Goal: Contribute content: Add original content to the website for others to see

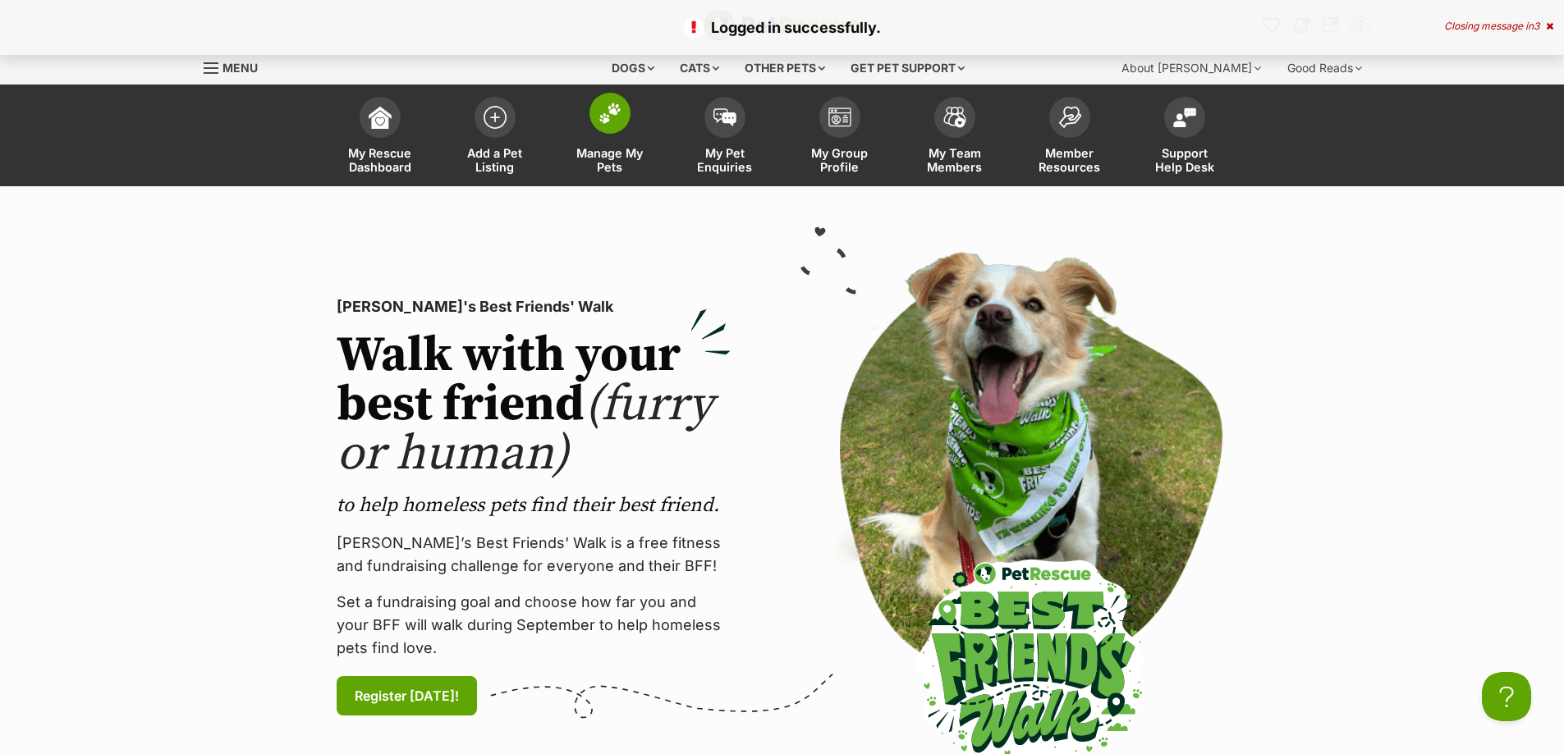
click at [610, 121] on img at bounding box center [609, 113] width 23 height 21
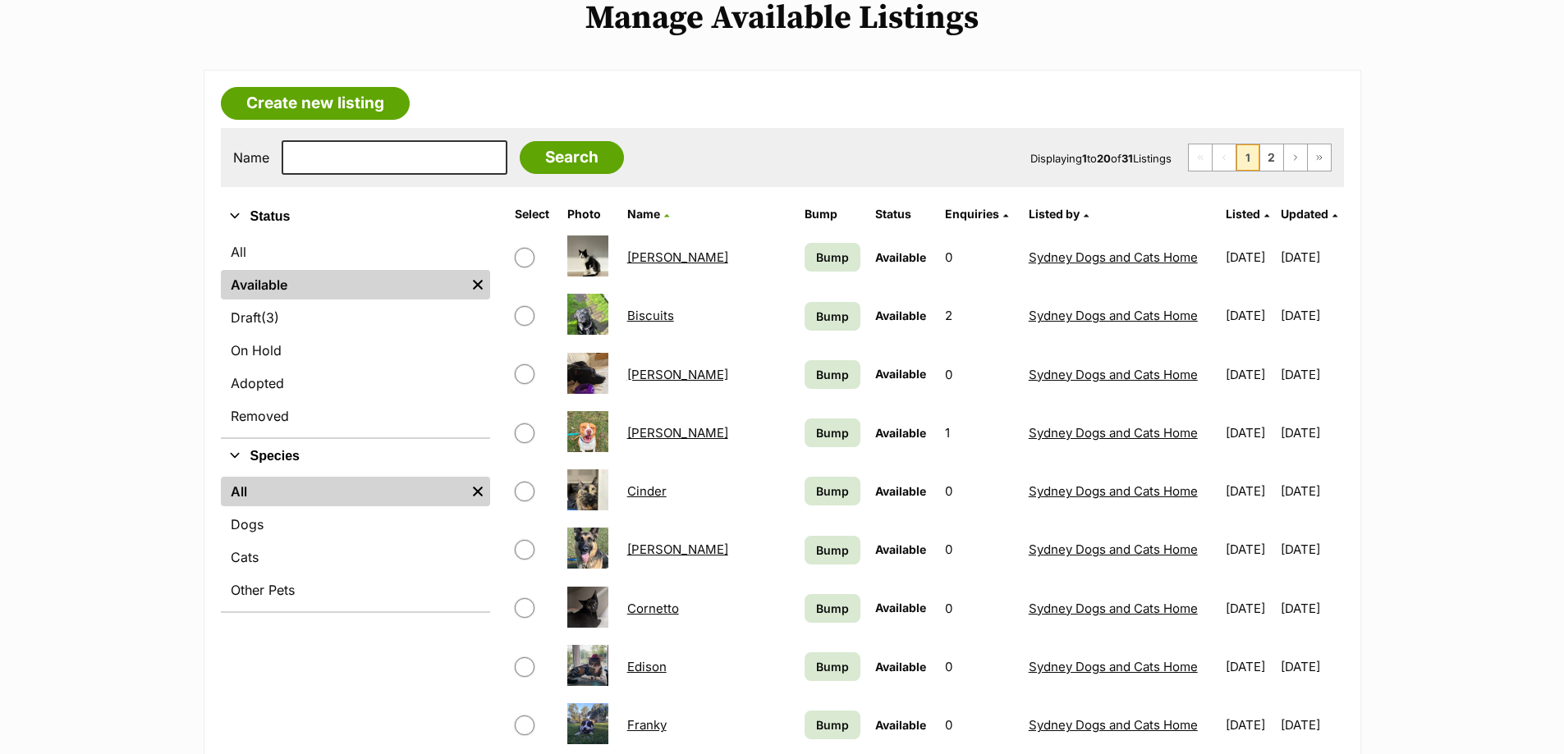
scroll to position [246, 0]
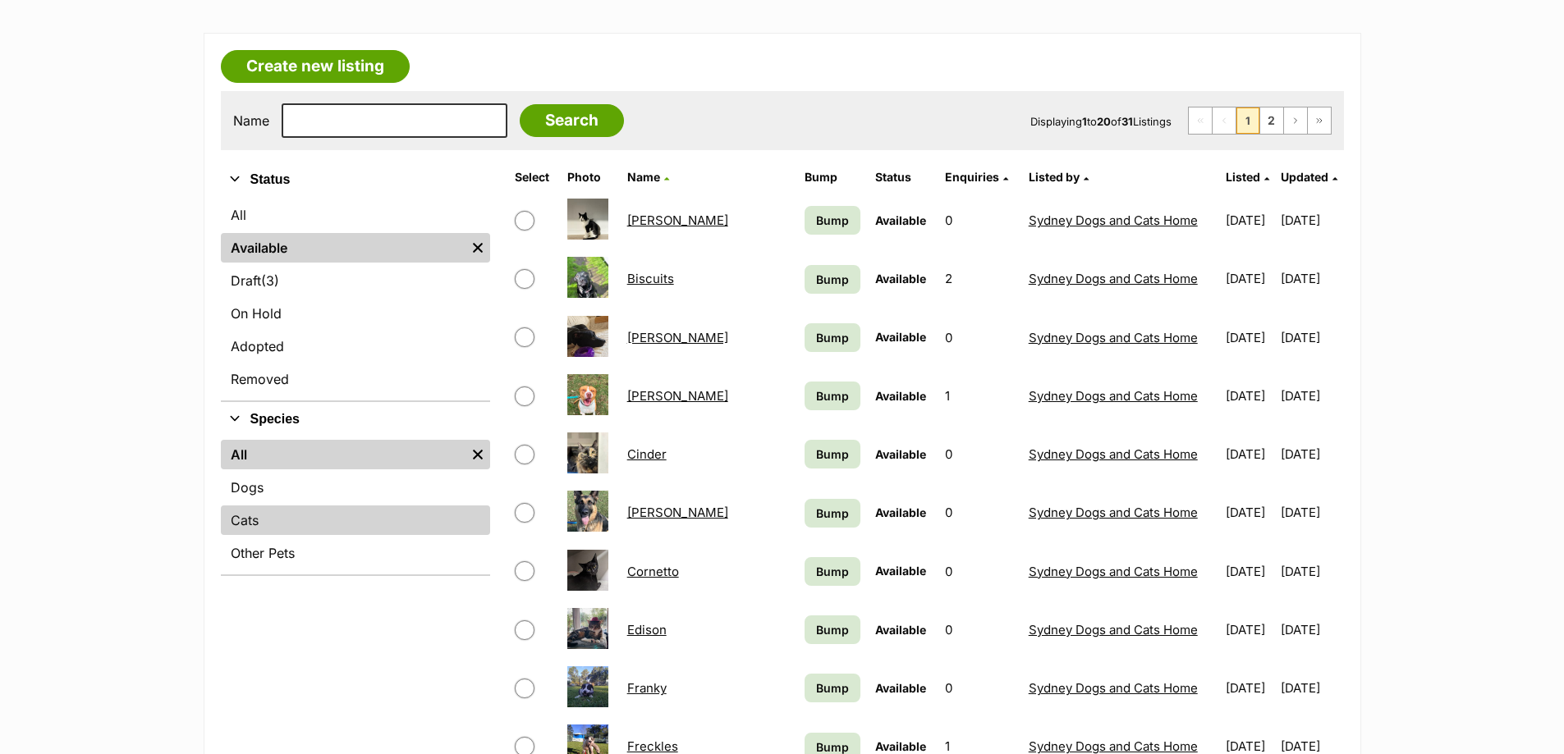
click at [272, 522] on link "Cats" at bounding box center [355, 521] width 269 height 30
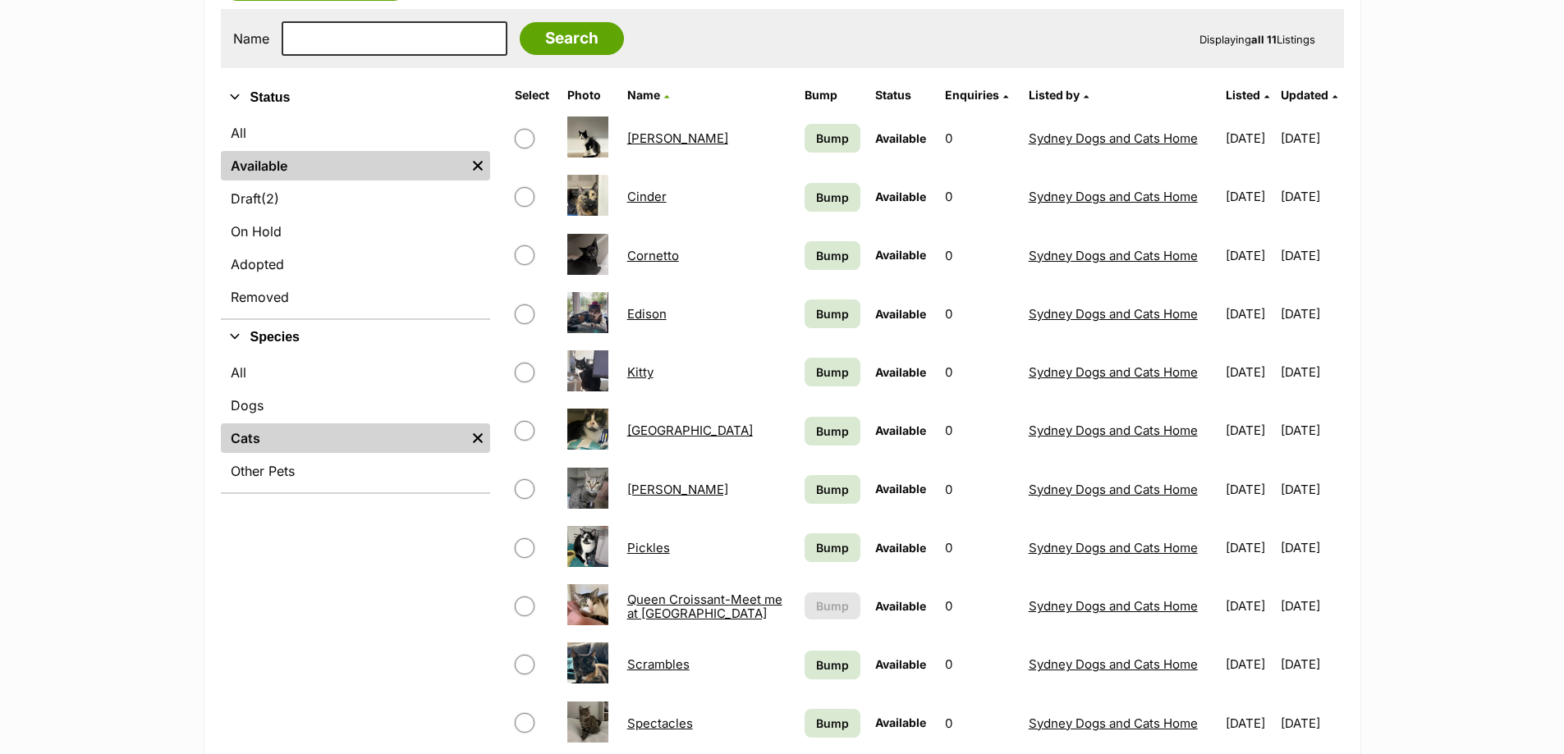
scroll to position [493, 0]
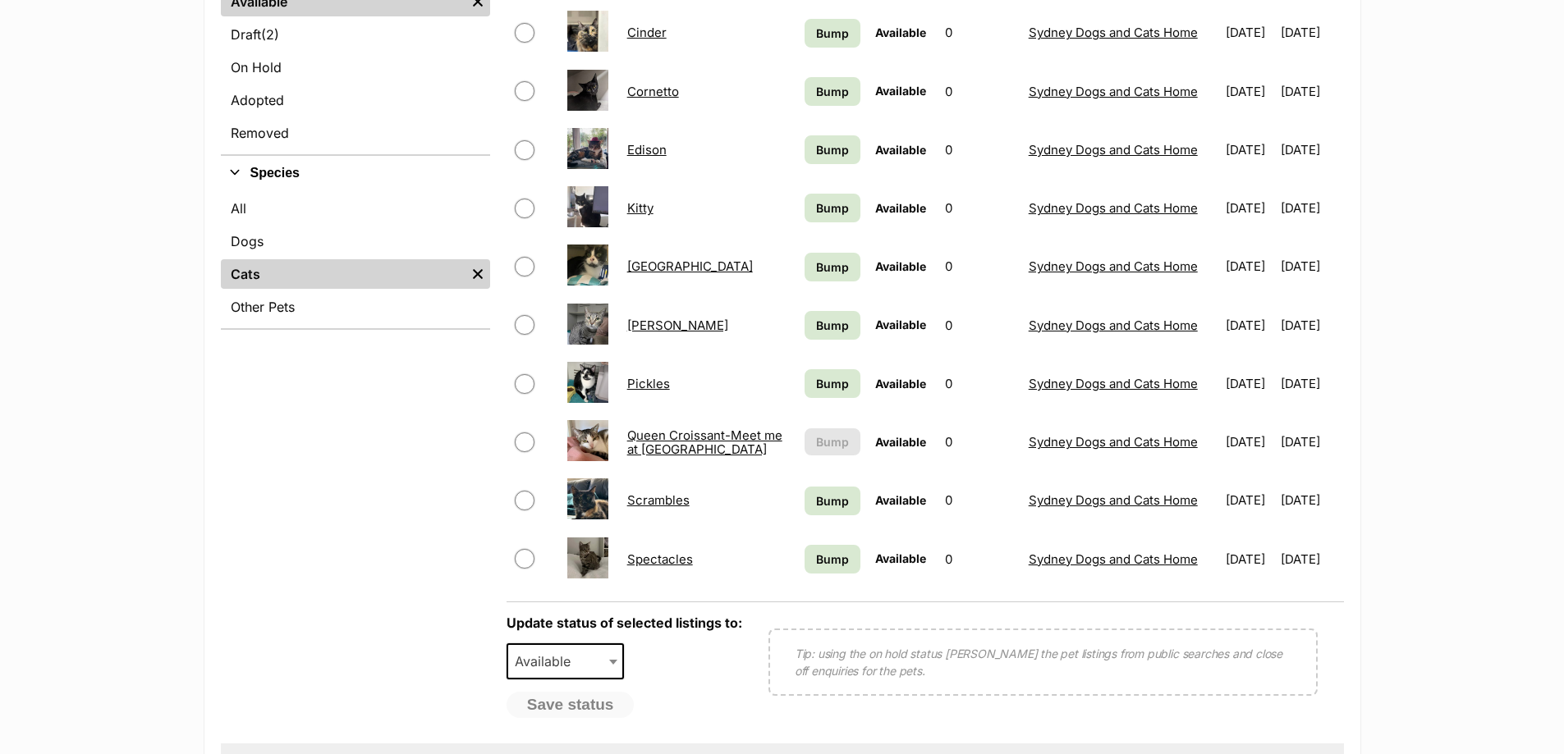
click at [652, 389] on link "Pickles" at bounding box center [648, 384] width 43 height 16
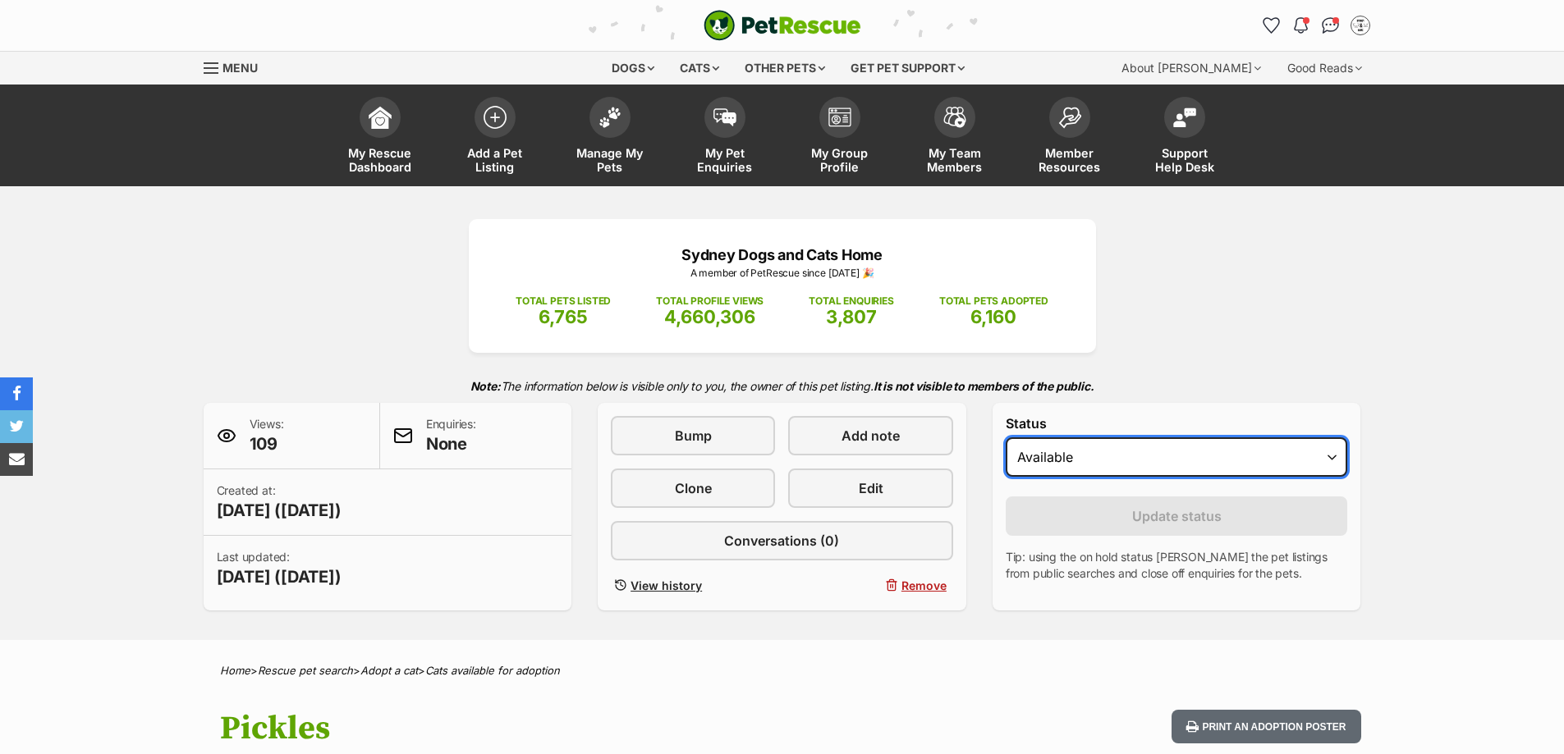
click at [1062, 450] on select "Draft Available On hold Adopted" at bounding box center [1177, 457] width 342 height 39
select select "rehomed"
click at [1006, 438] on select "Draft Available On hold Adopted" at bounding box center [1177, 457] width 342 height 39
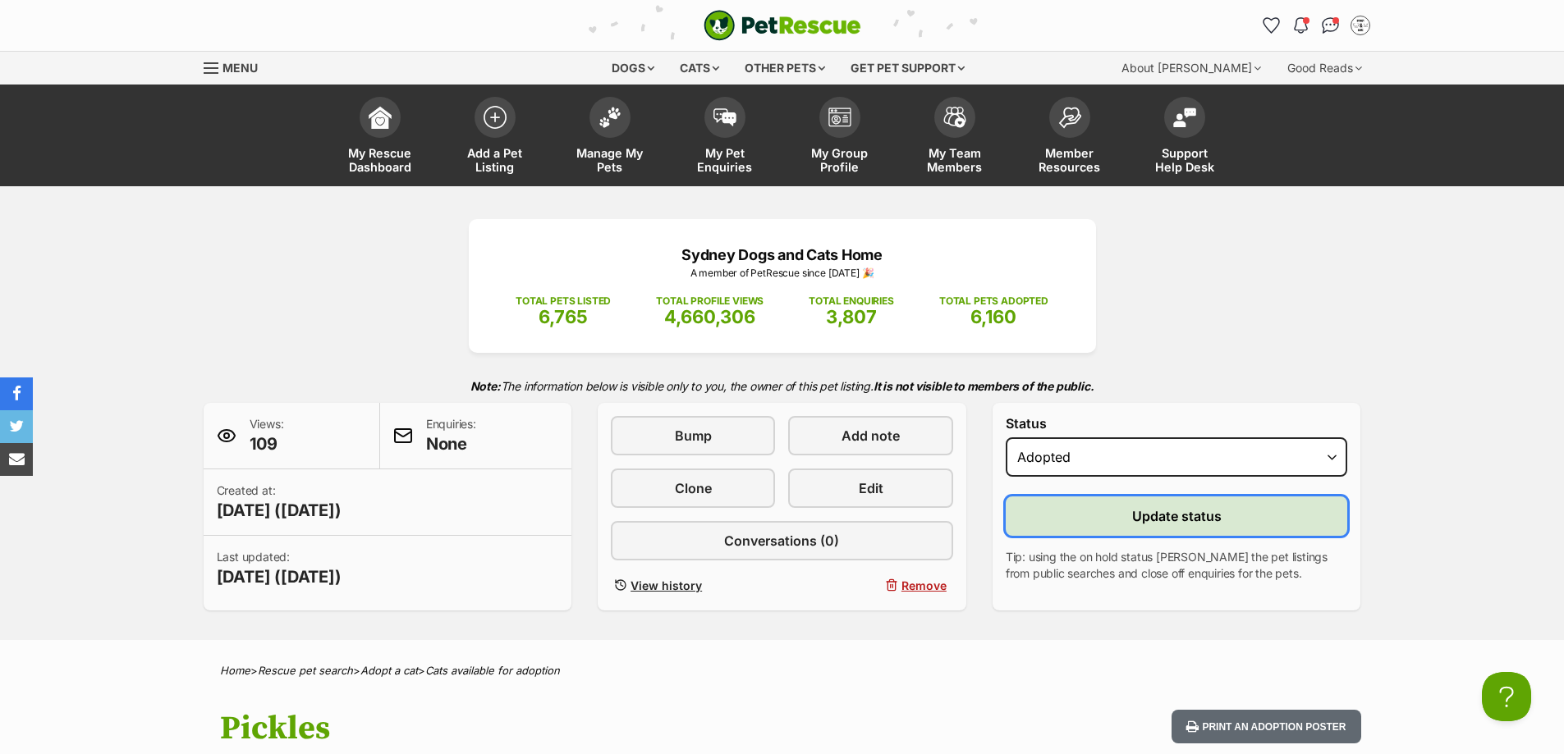
click at [1094, 522] on button "Update status" at bounding box center [1177, 516] width 342 height 39
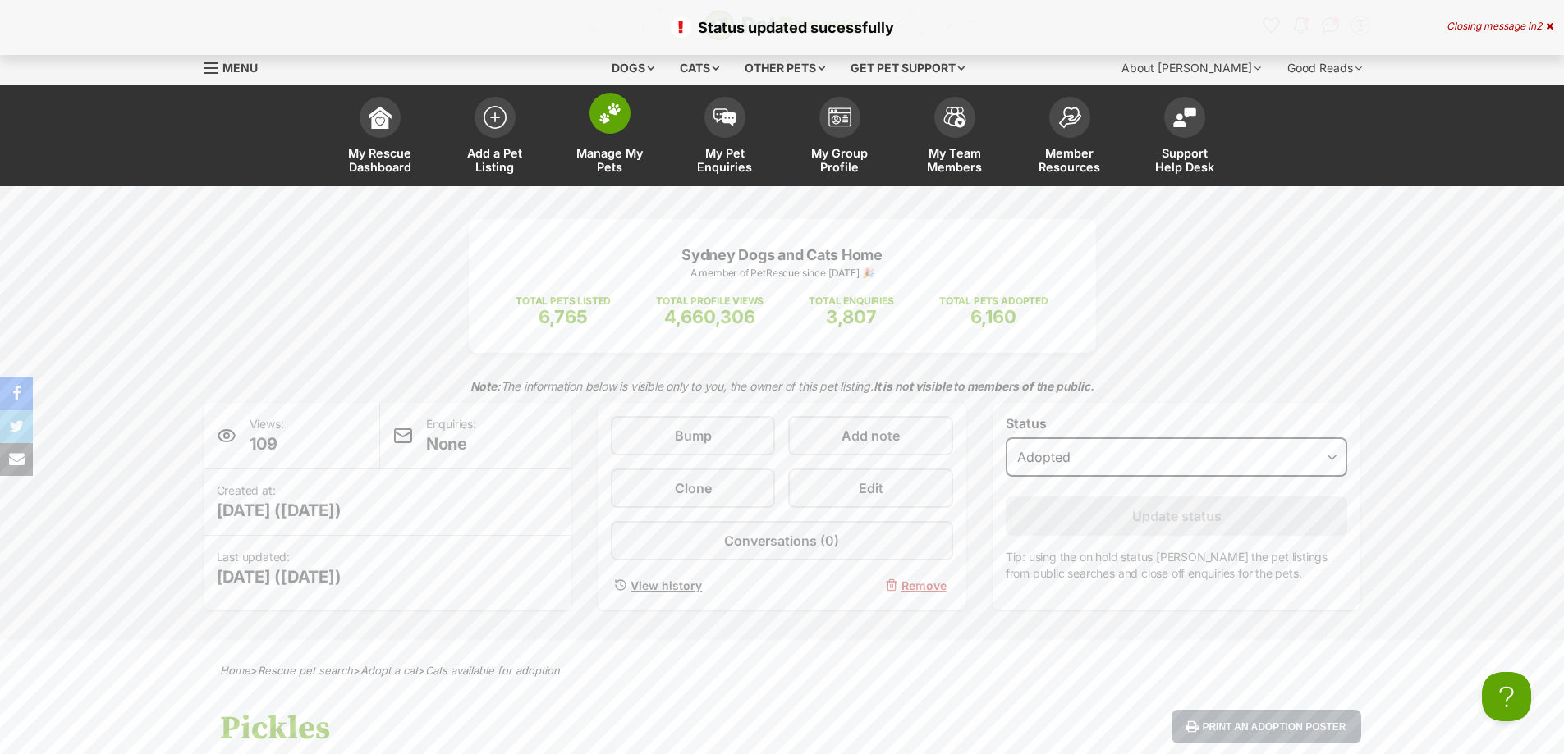
click at [597, 133] on link "Manage My Pets" at bounding box center [609, 138] width 115 height 98
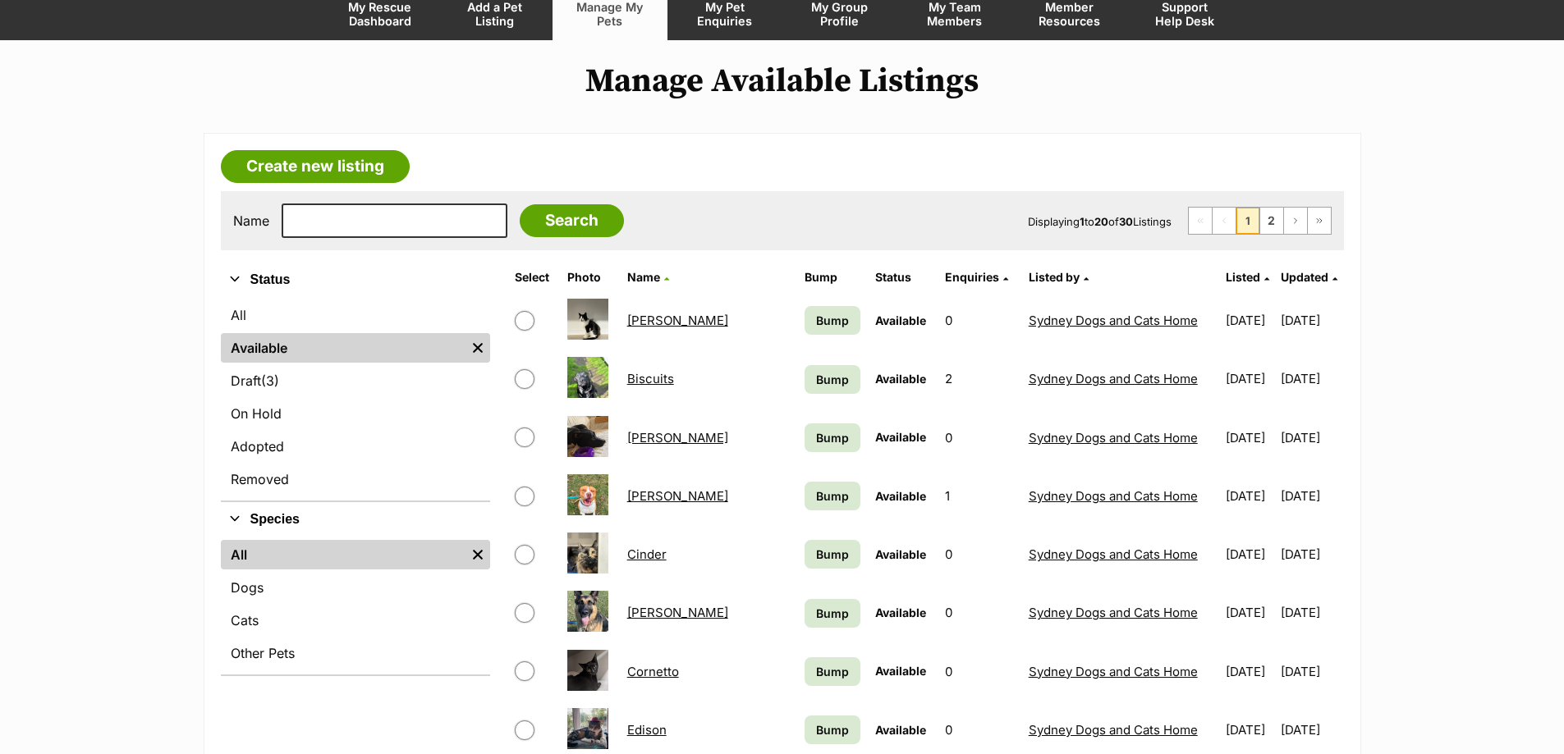
scroll to position [246, 0]
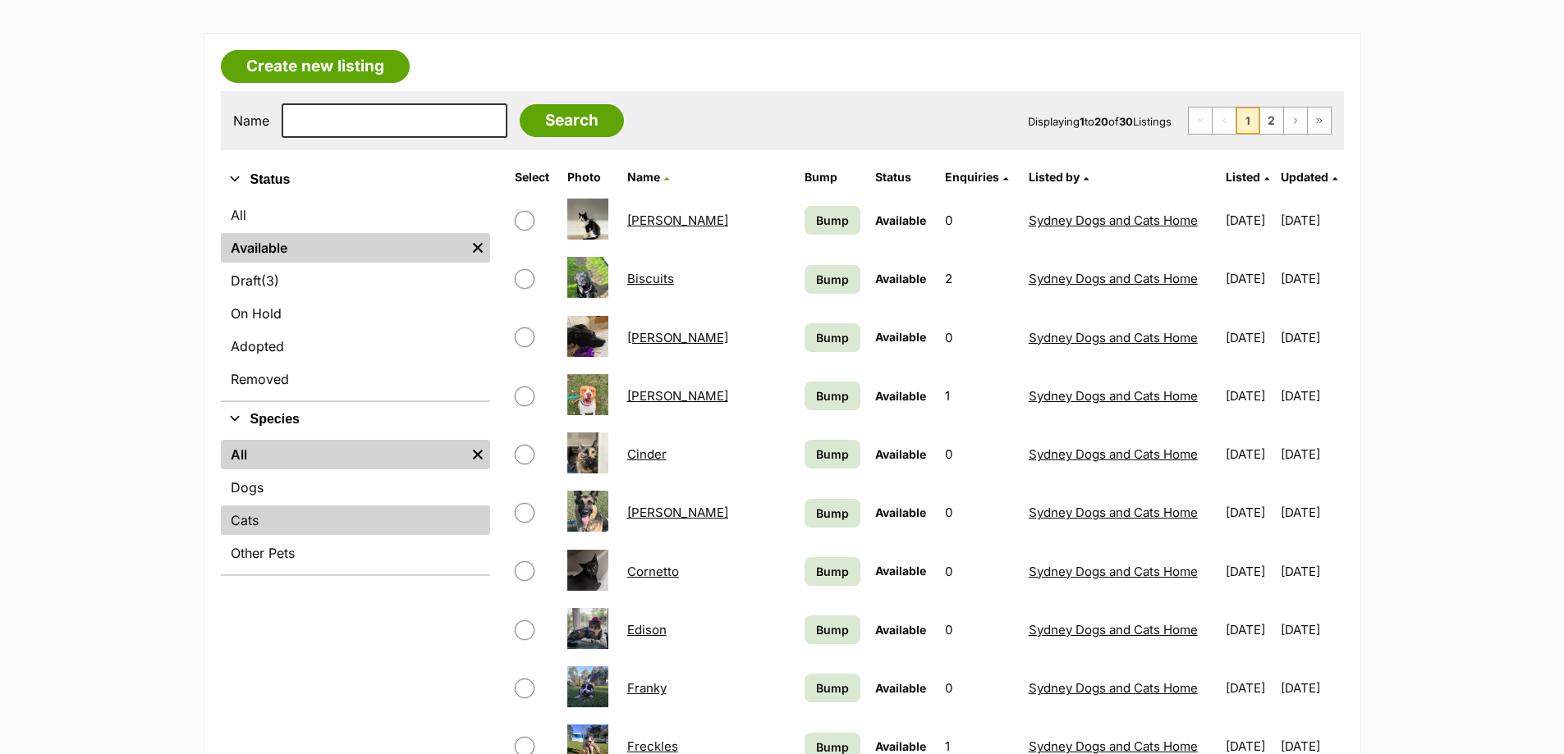
click at [254, 532] on link "Cats" at bounding box center [355, 521] width 269 height 30
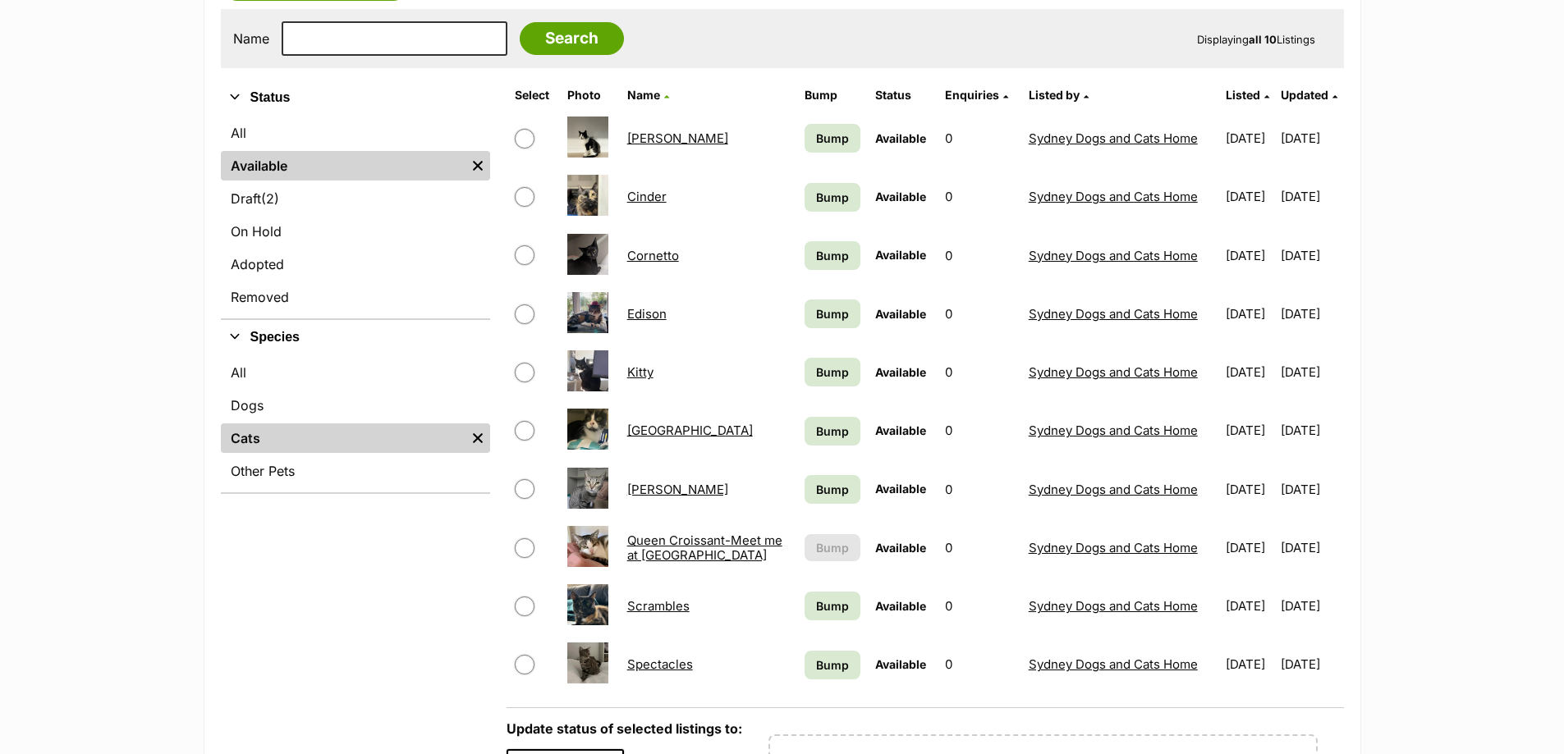
click at [525, 658] on input "checkbox" at bounding box center [525, 665] width 20 height 20
checkbox input "true"
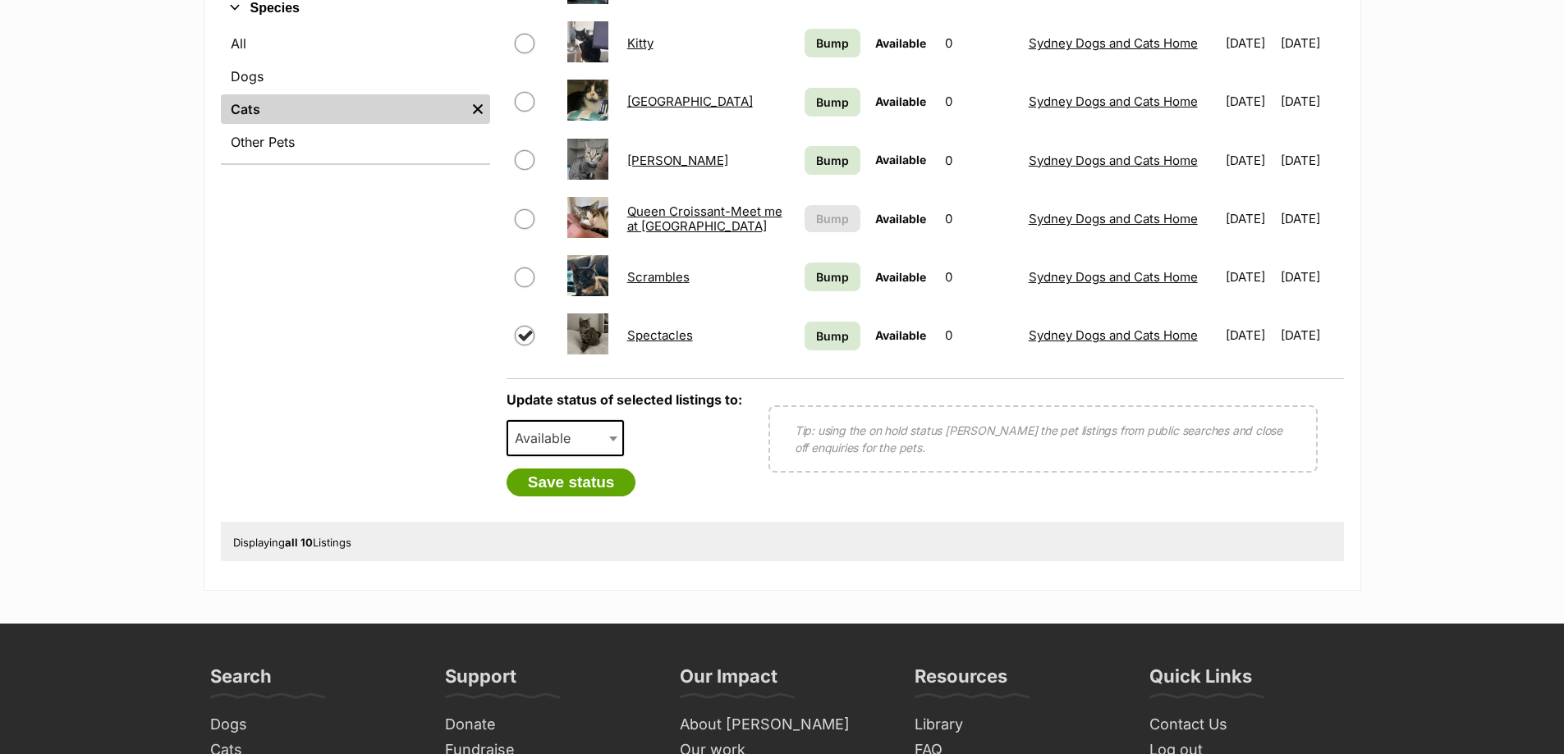
scroll to position [657, 0]
click at [652, 334] on link "Spectacles" at bounding box center [660, 336] width 66 height 16
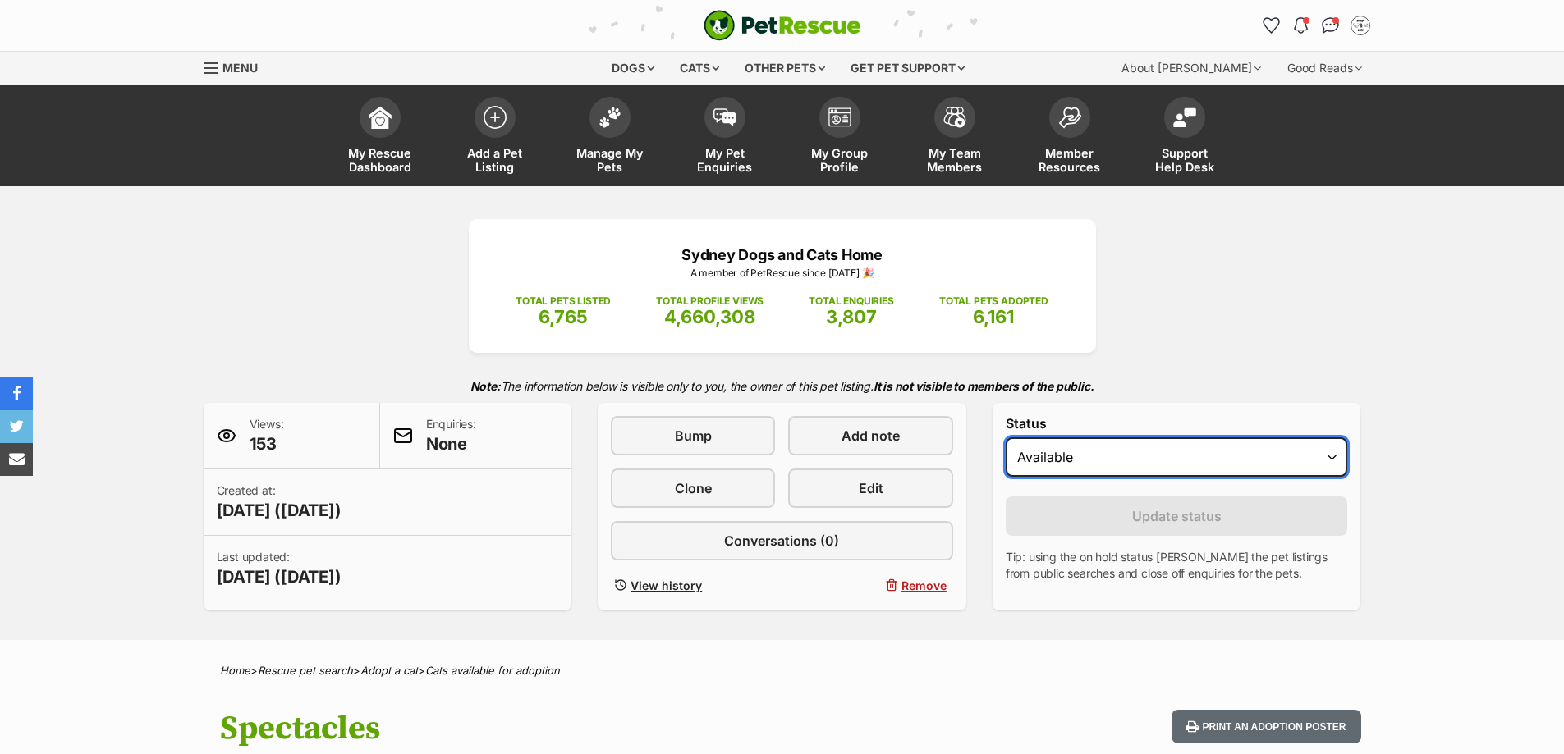
click at [1249, 462] on select "Draft Available On hold Adopted" at bounding box center [1177, 457] width 342 height 39
select select "rehomed"
click at [1006, 438] on select "Draft Available On hold Adopted" at bounding box center [1177, 457] width 342 height 39
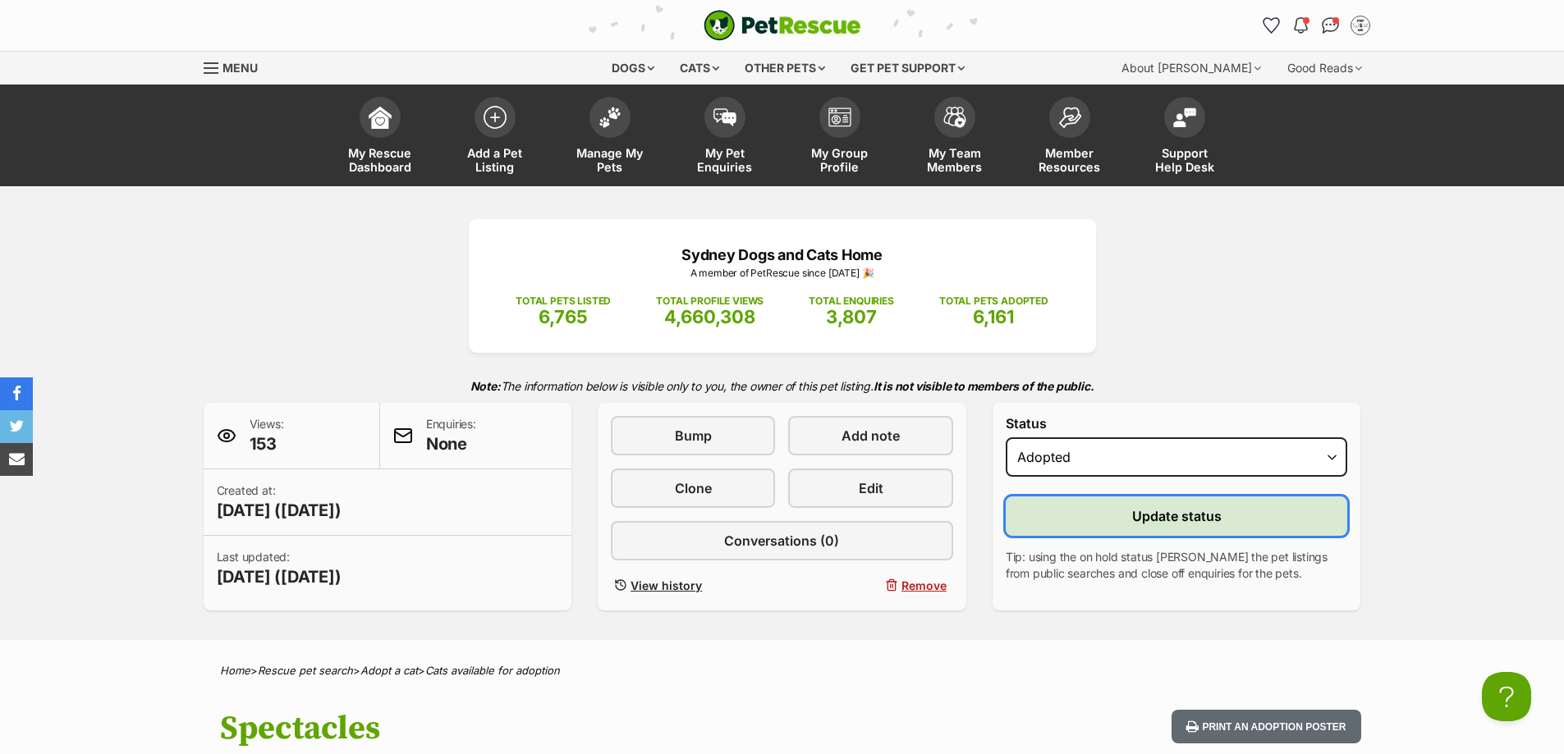
click at [1097, 531] on button "Update status" at bounding box center [1177, 516] width 342 height 39
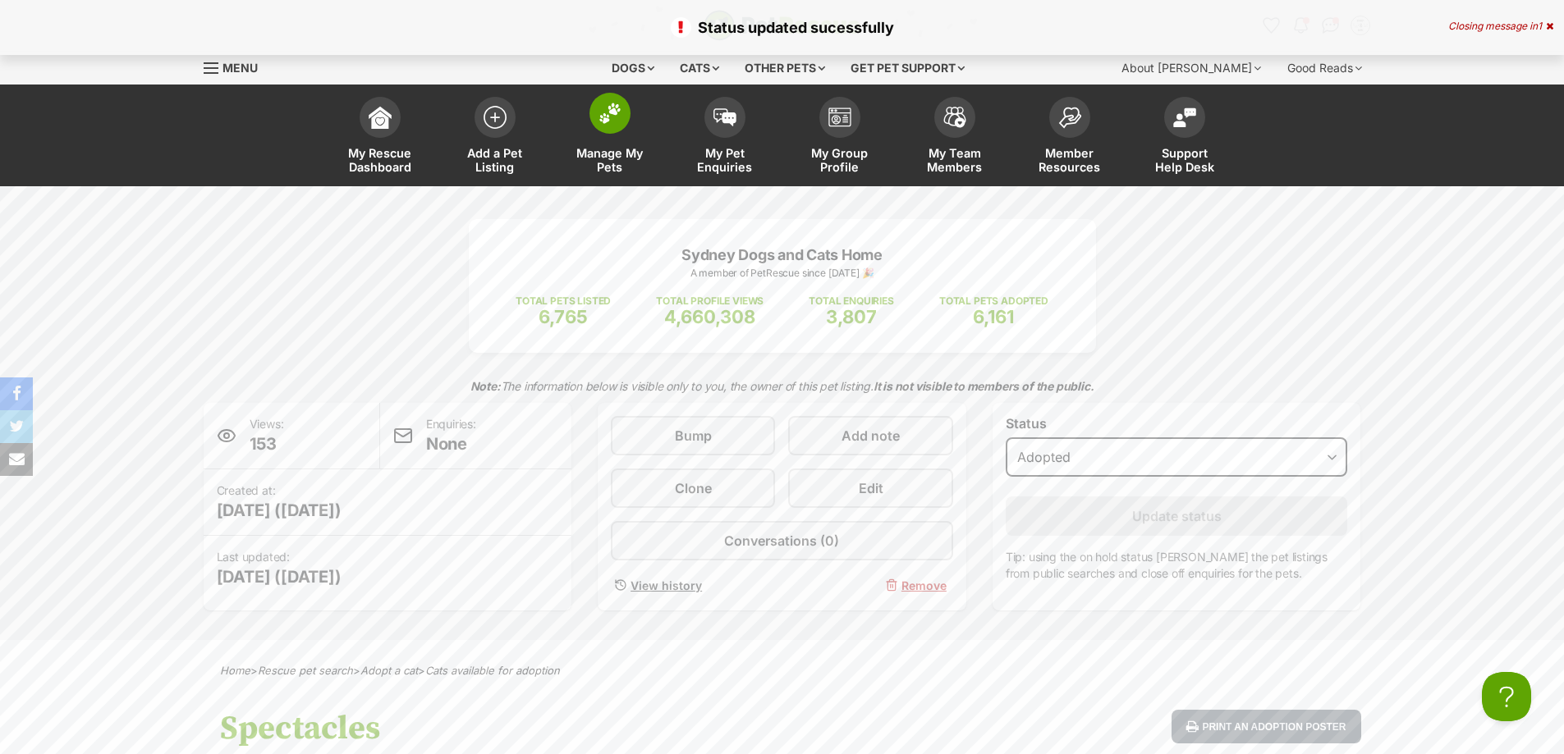
click at [616, 129] on span at bounding box center [609, 113] width 41 height 41
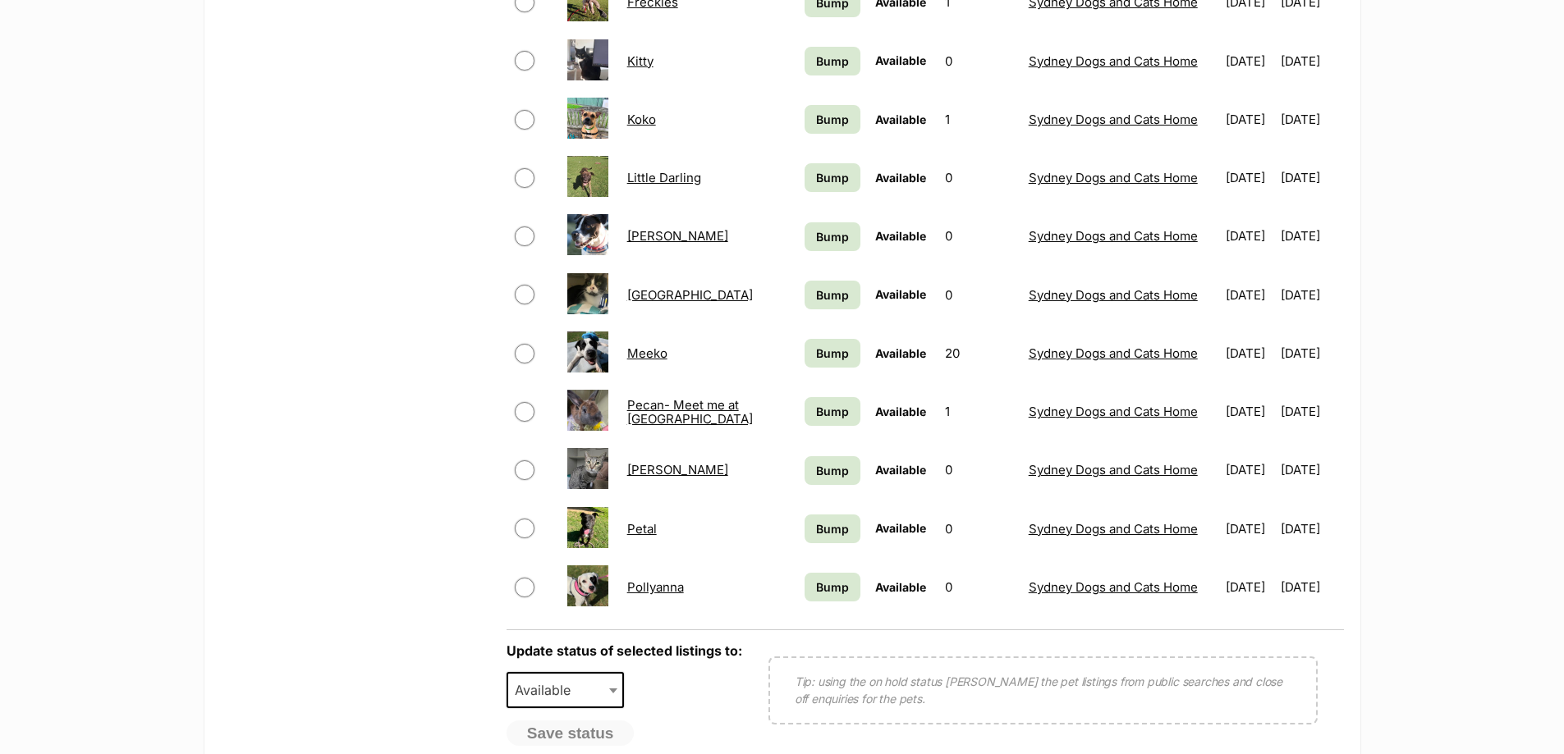
scroll to position [410, 0]
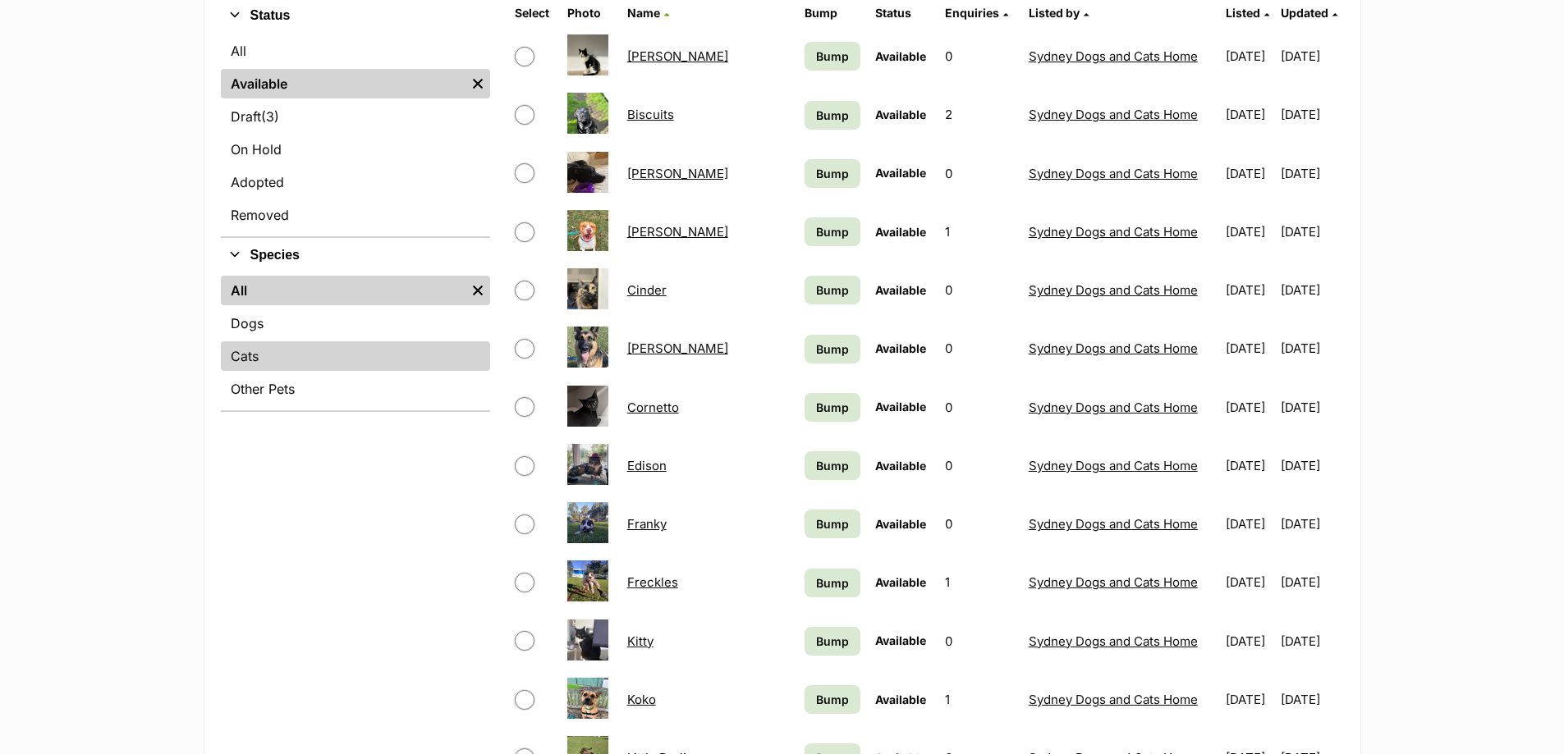
click at [251, 353] on link "Cats" at bounding box center [355, 357] width 269 height 30
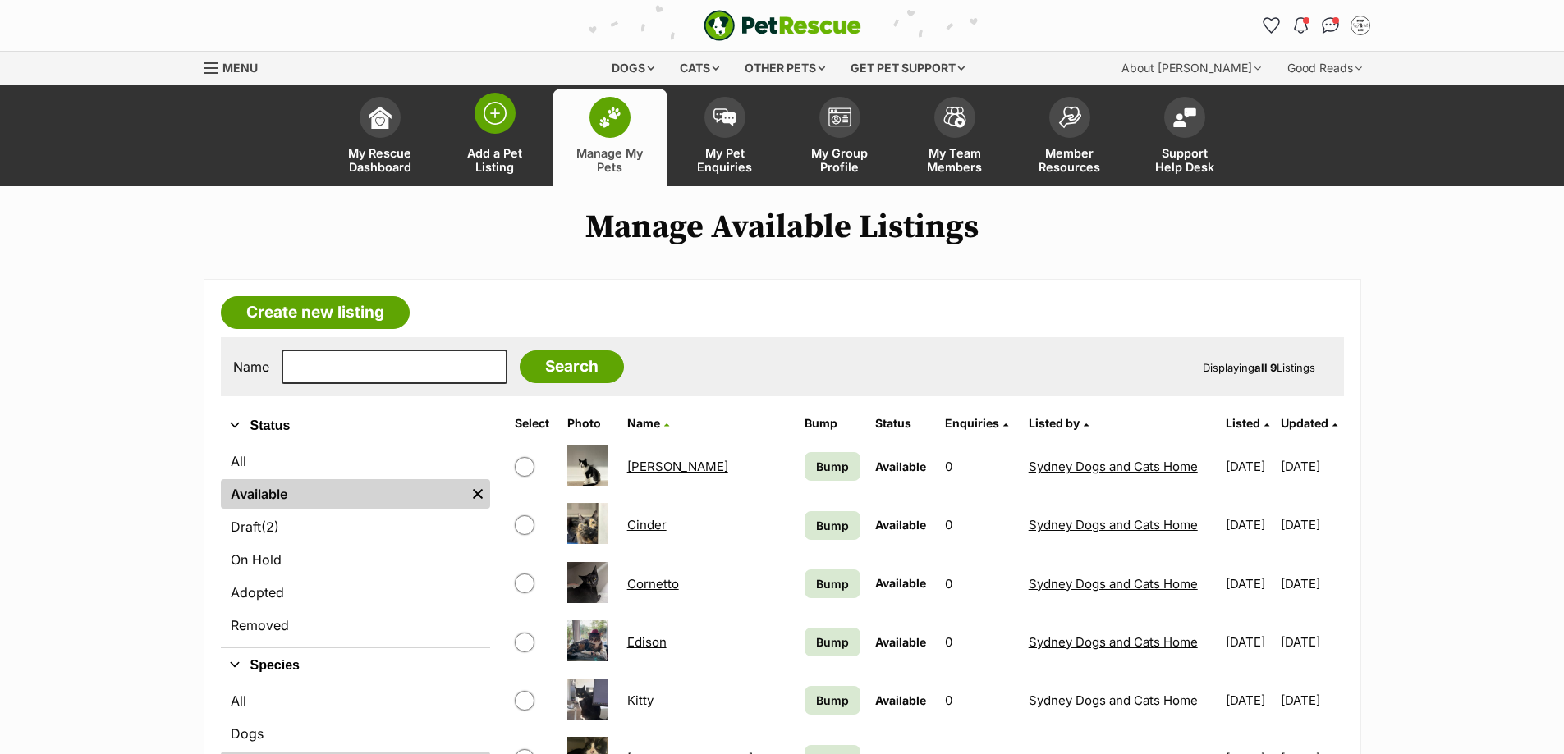
click at [502, 124] on img at bounding box center [495, 113] width 23 height 23
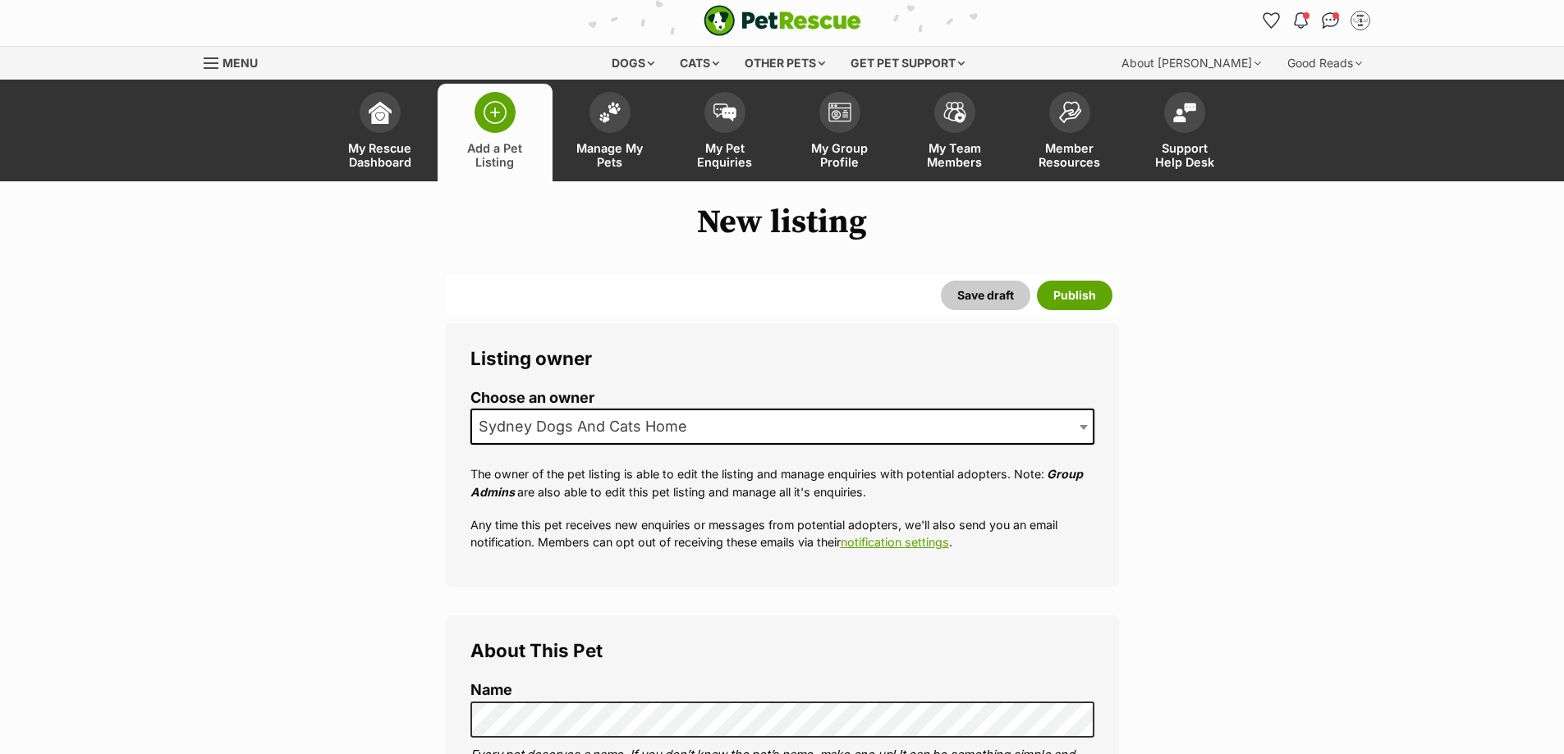
scroll to position [82, 0]
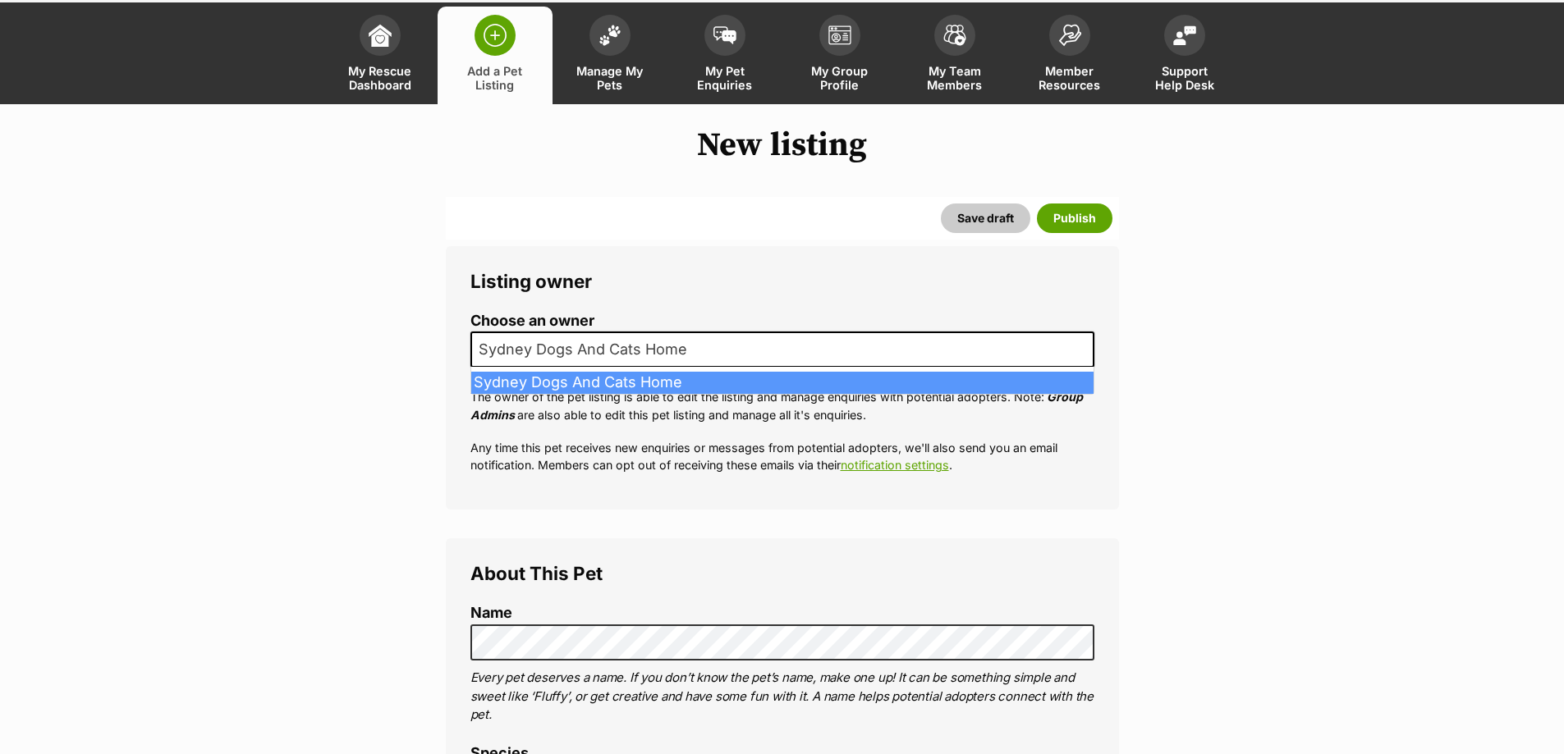
click at [731, 357] on span "Sydney Dogs And Cats Home" at bounding box center [782, 350] width 624 height 36
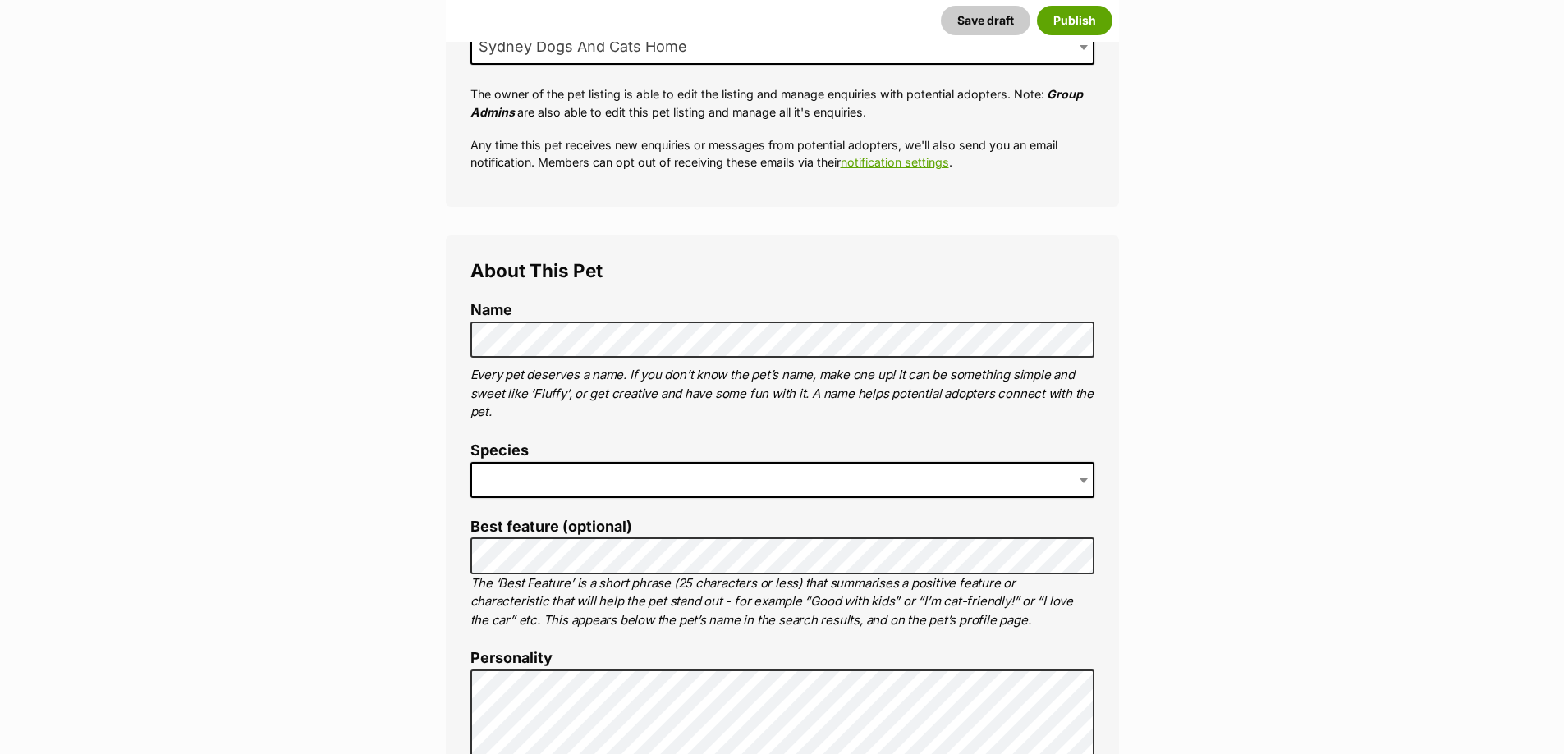
scroll to position [410, 0]
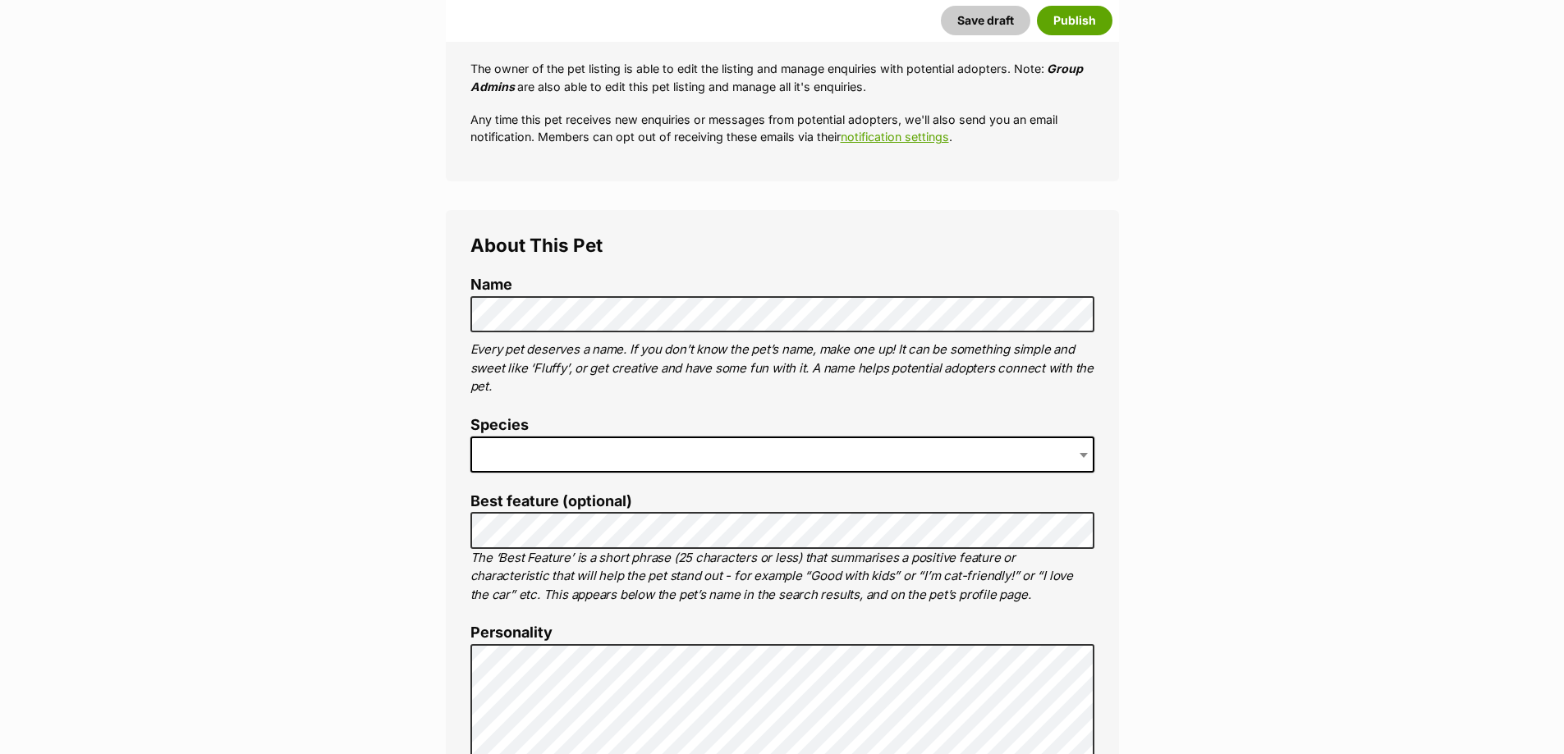
click at [580, 458] on span at bounding box center [782, 455] width 624 height 36
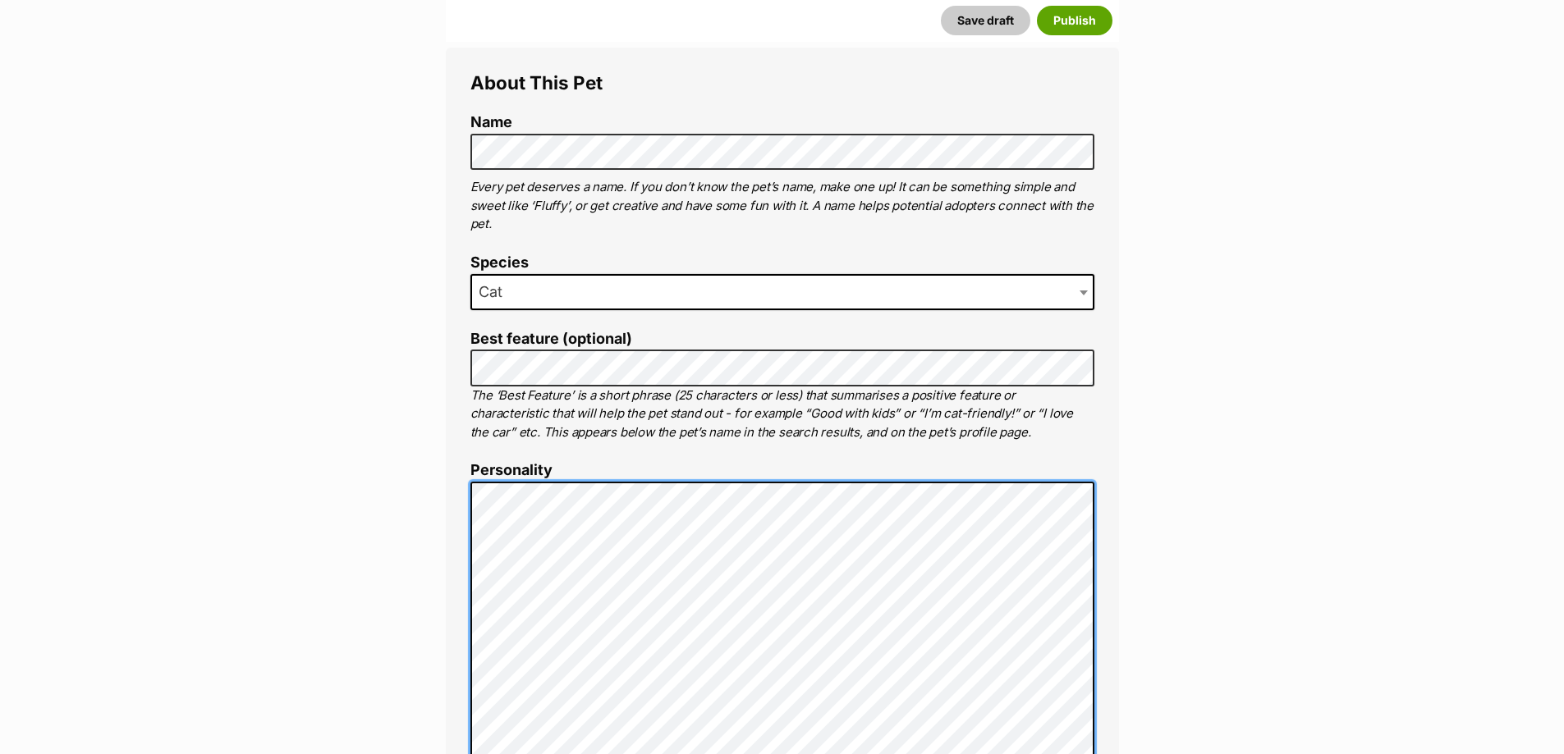
scroll to position [575, 0]
click at [462, 617] on div "About This Pet Name Henlo there, it looks like you might be using the pet name …" at bounding box center [782, 733] width 673 height 1375
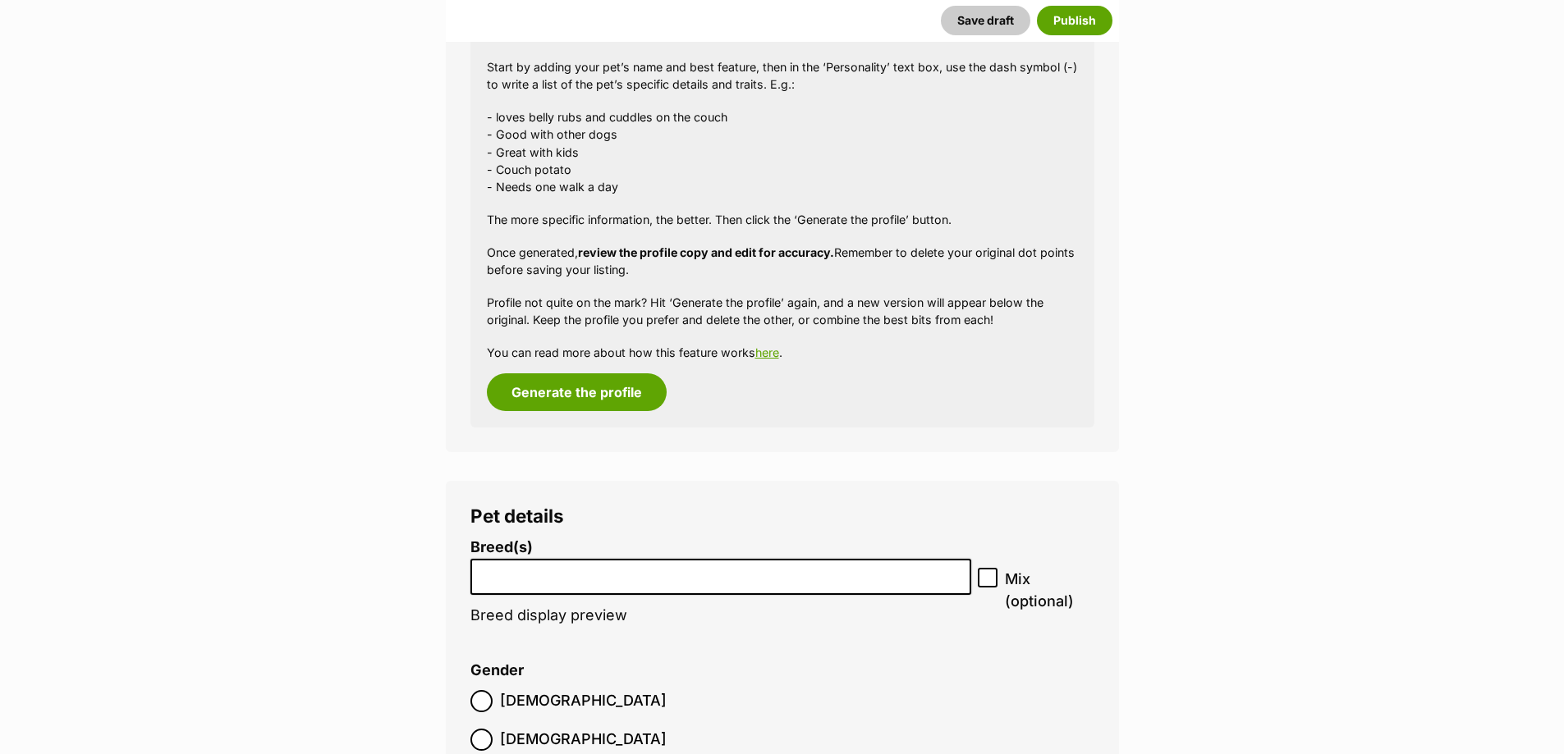
scroll to position [1642, 0]
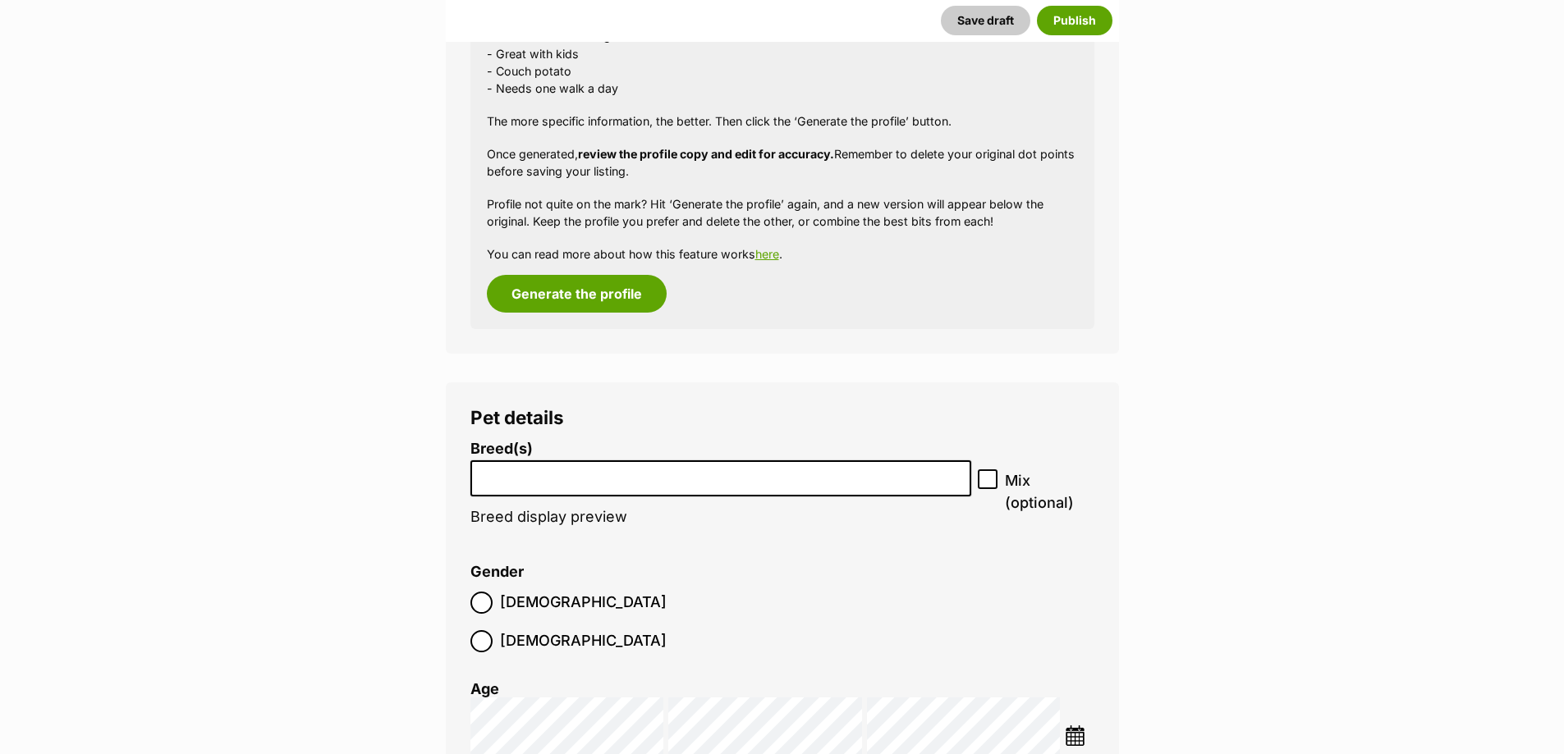
click at [621, 484] on li at bounding box center [721, 479] width 490 height 34
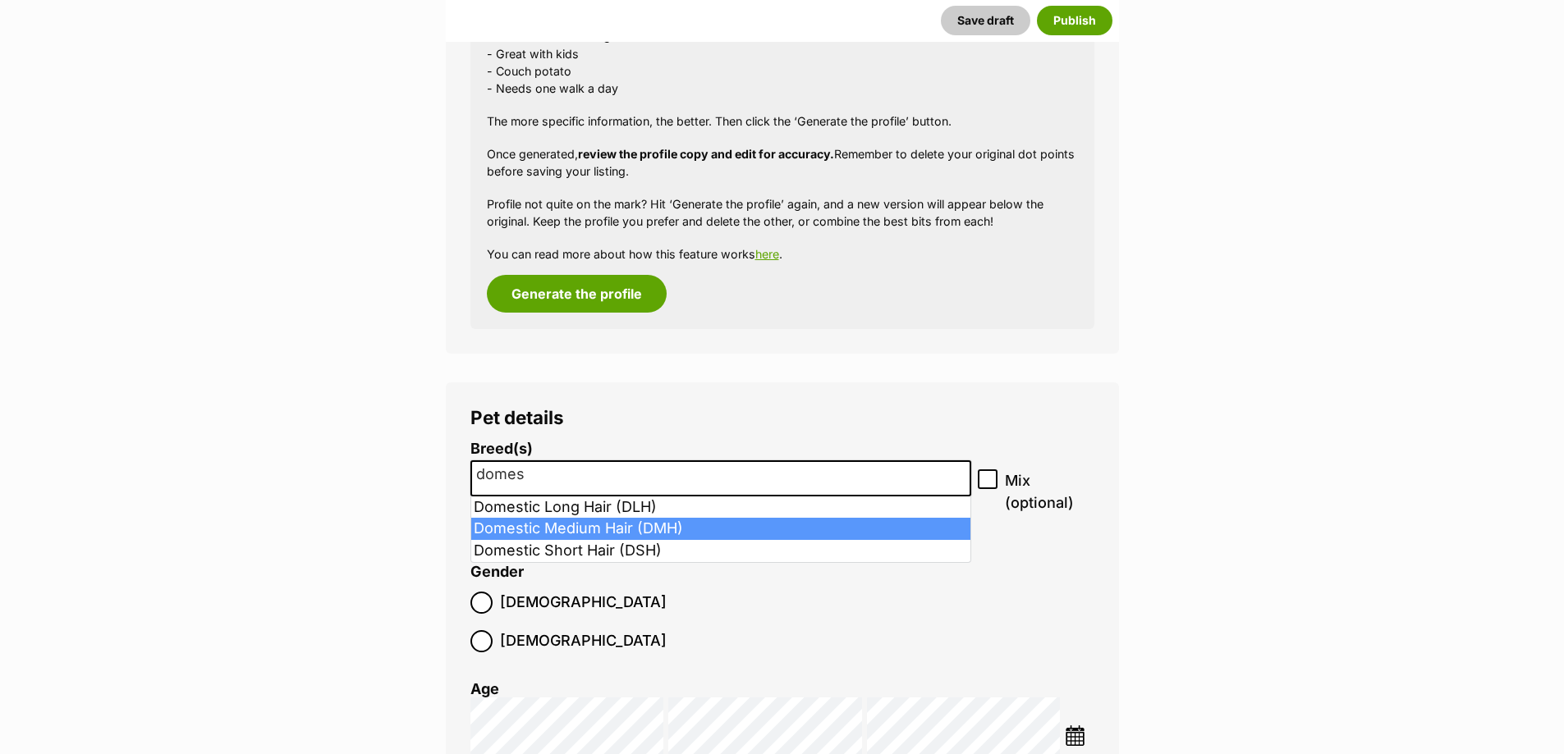
type input "domes"
select select "252101"
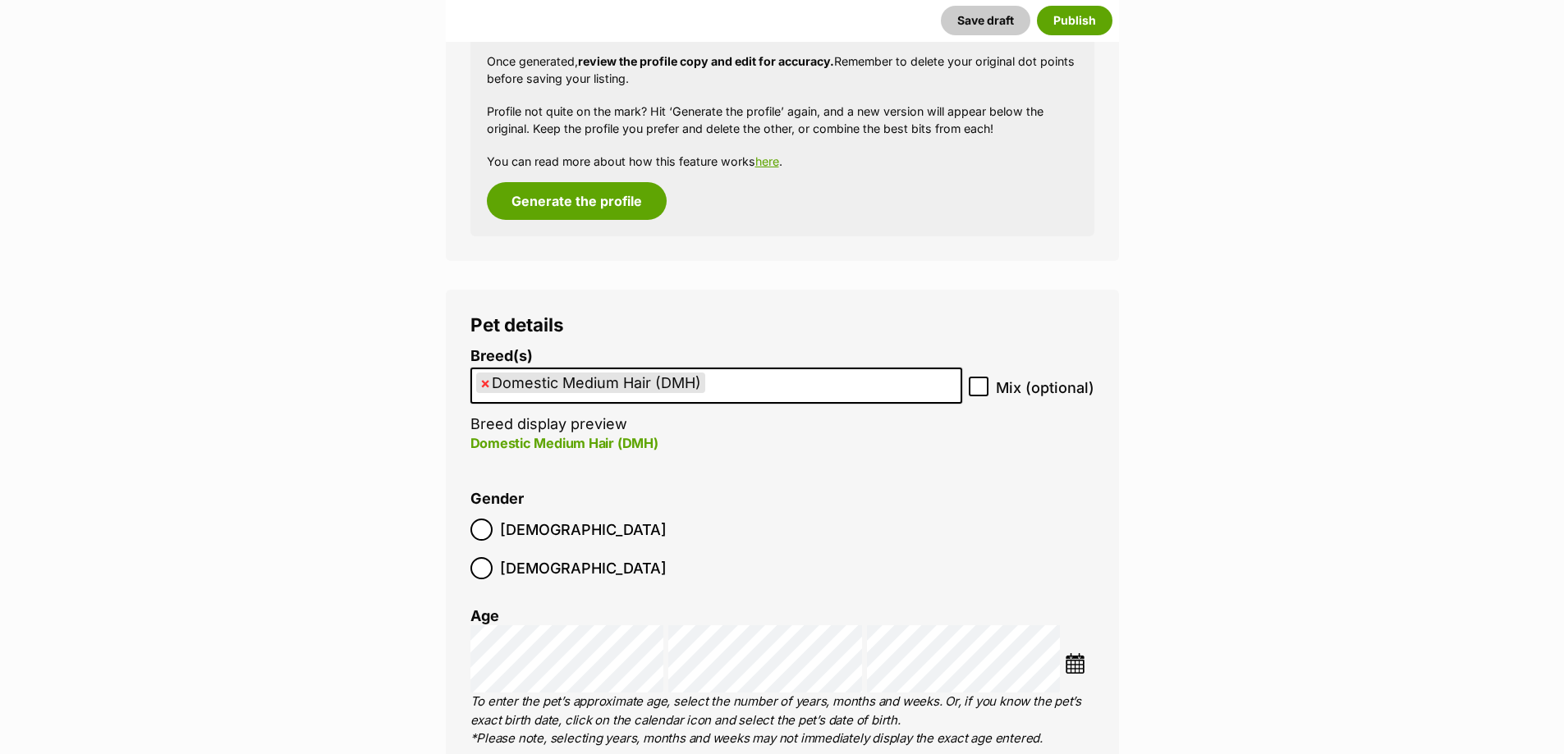
scroll to position [1806, 0]
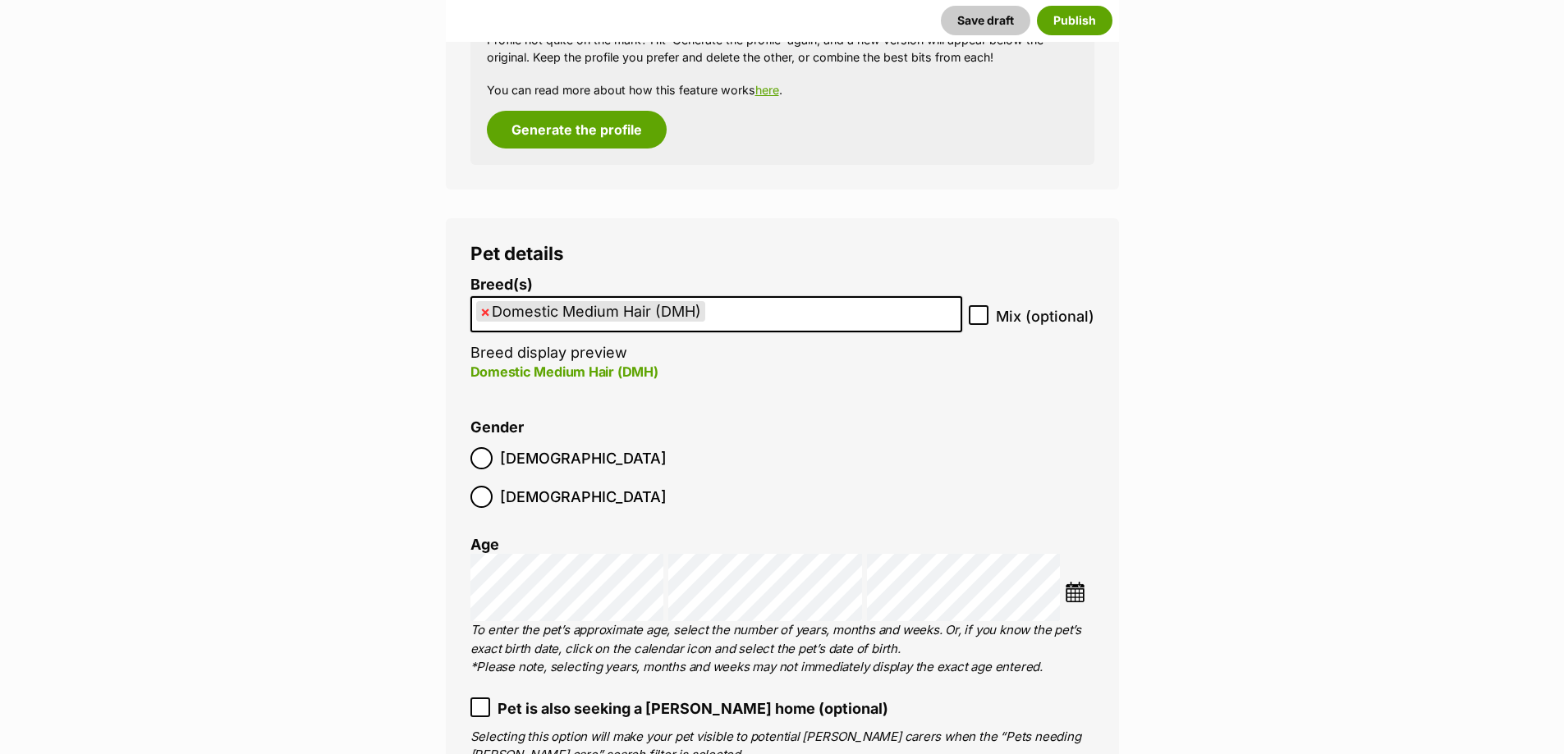
click at [571, 486] on label "[DEMOGRAPHIC_DATA]" at bounding box center [568, 497] width 196 height 22
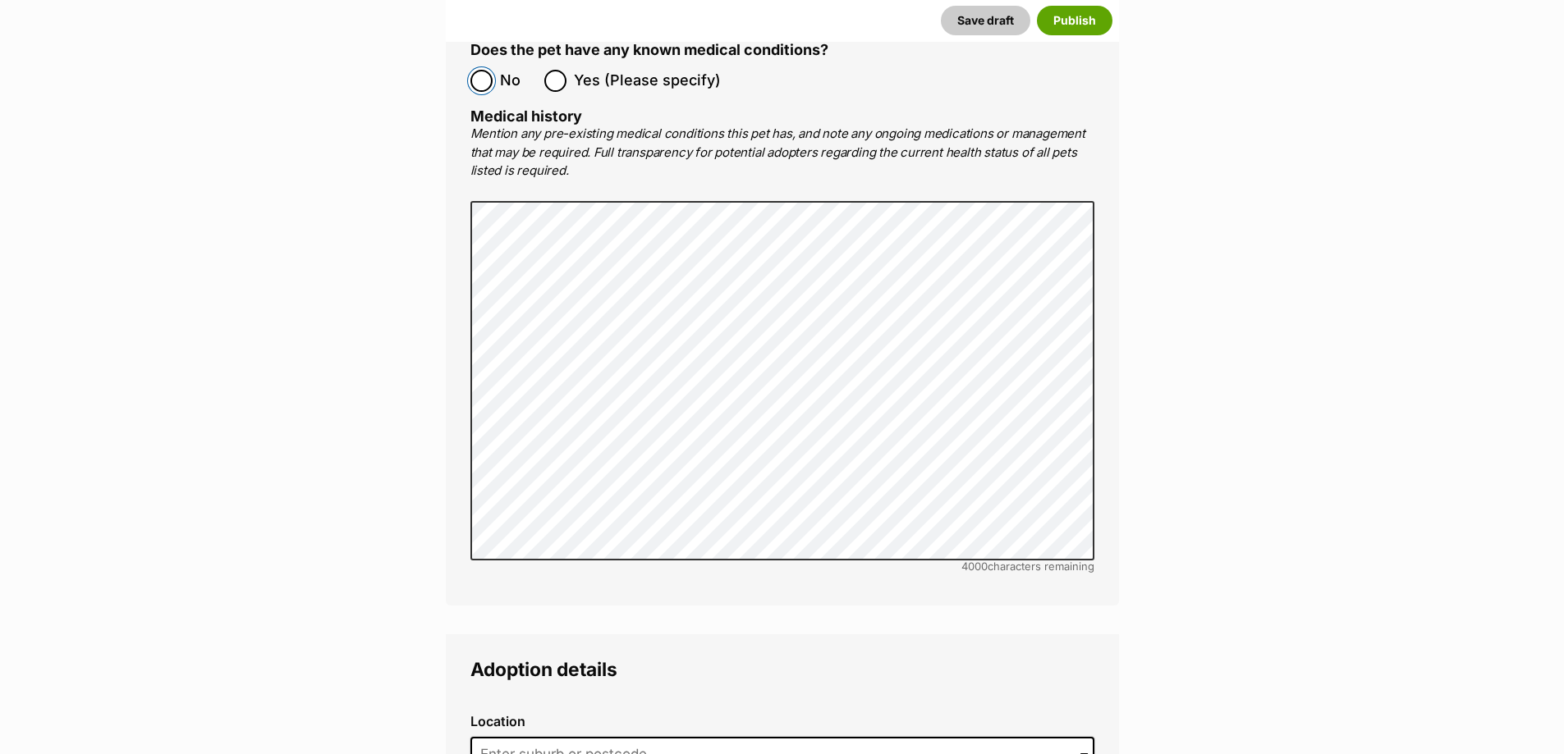
scroll to position [3530, 0]
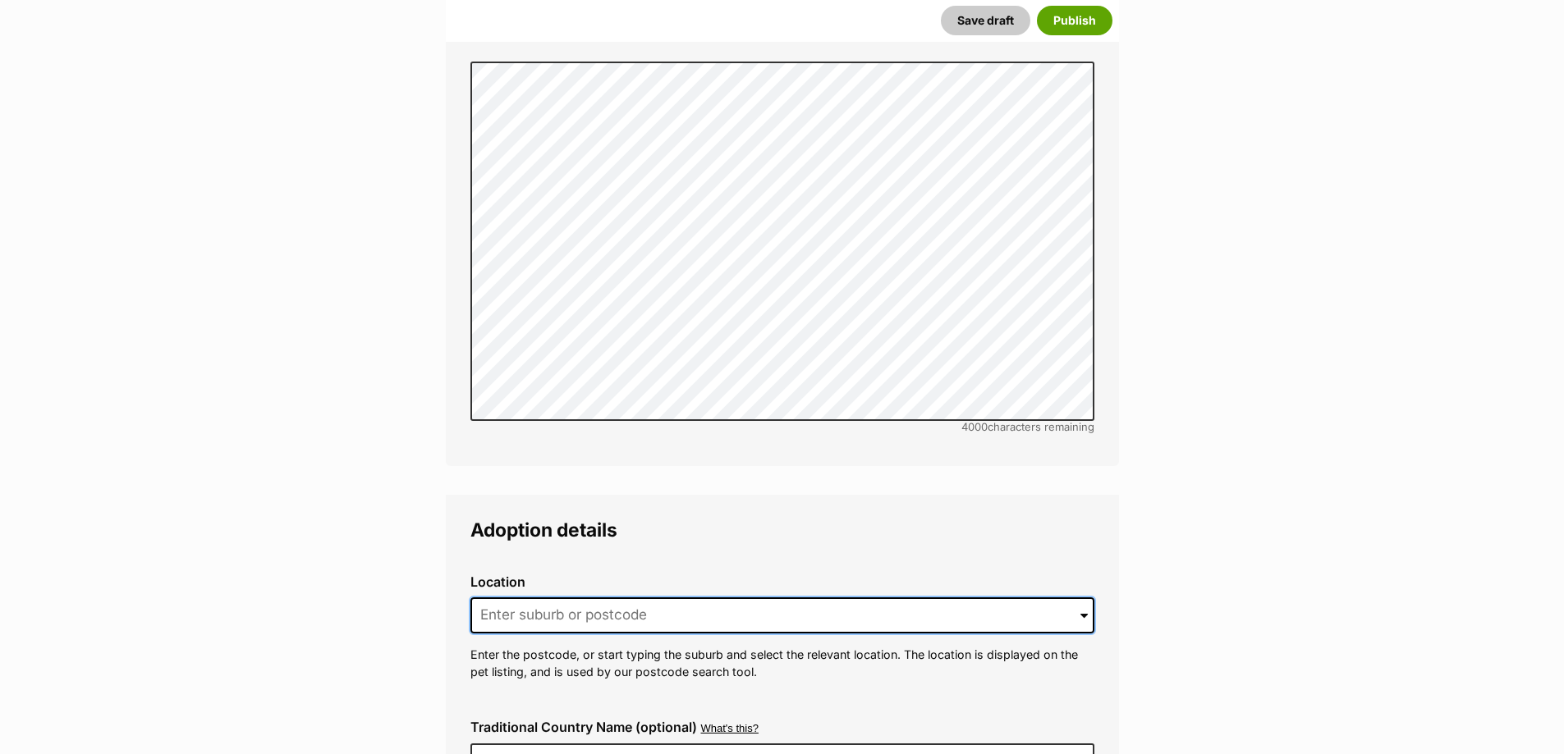
click at [525, 598] on input at bounding box center [782, 616] width 624 height 36
type input "Strathfield South"
type input "Australia"
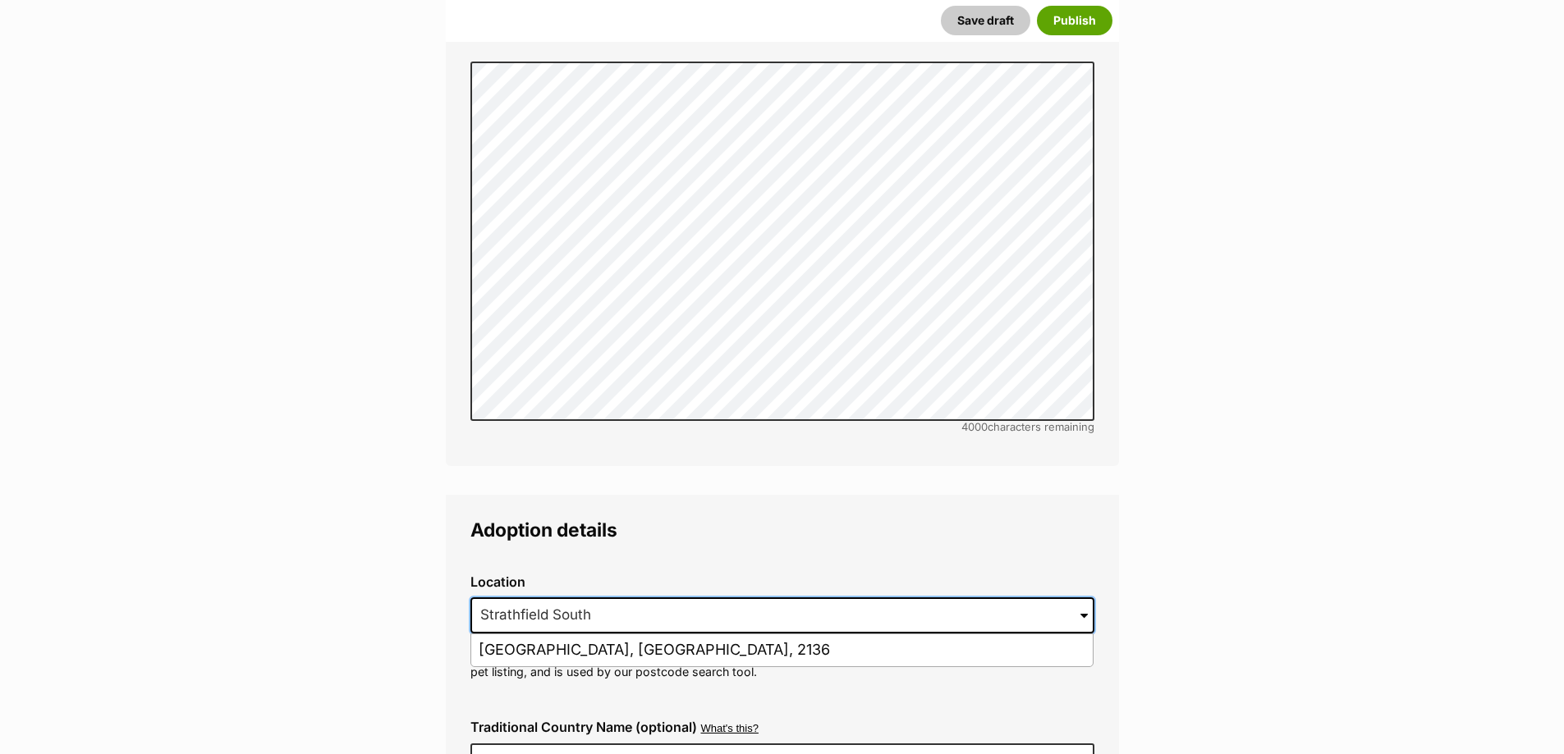
scroll to position [3776, 0]
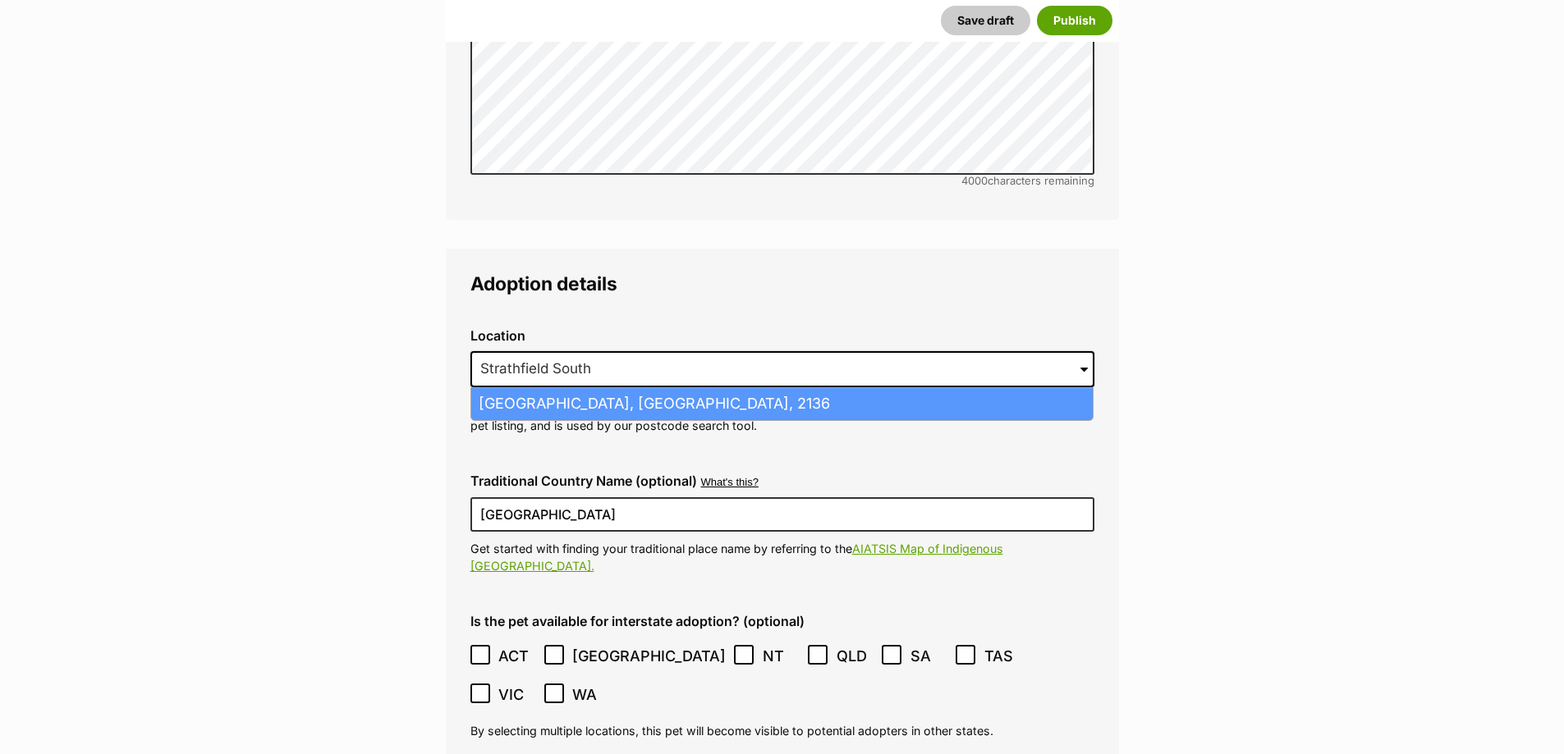
click at [569, 388] on li "Strathfield South, New South Wales, 2136" at bounding box center [781, 404] width 621 height 32
type input "Strathfield South, New South Wales, 2136"
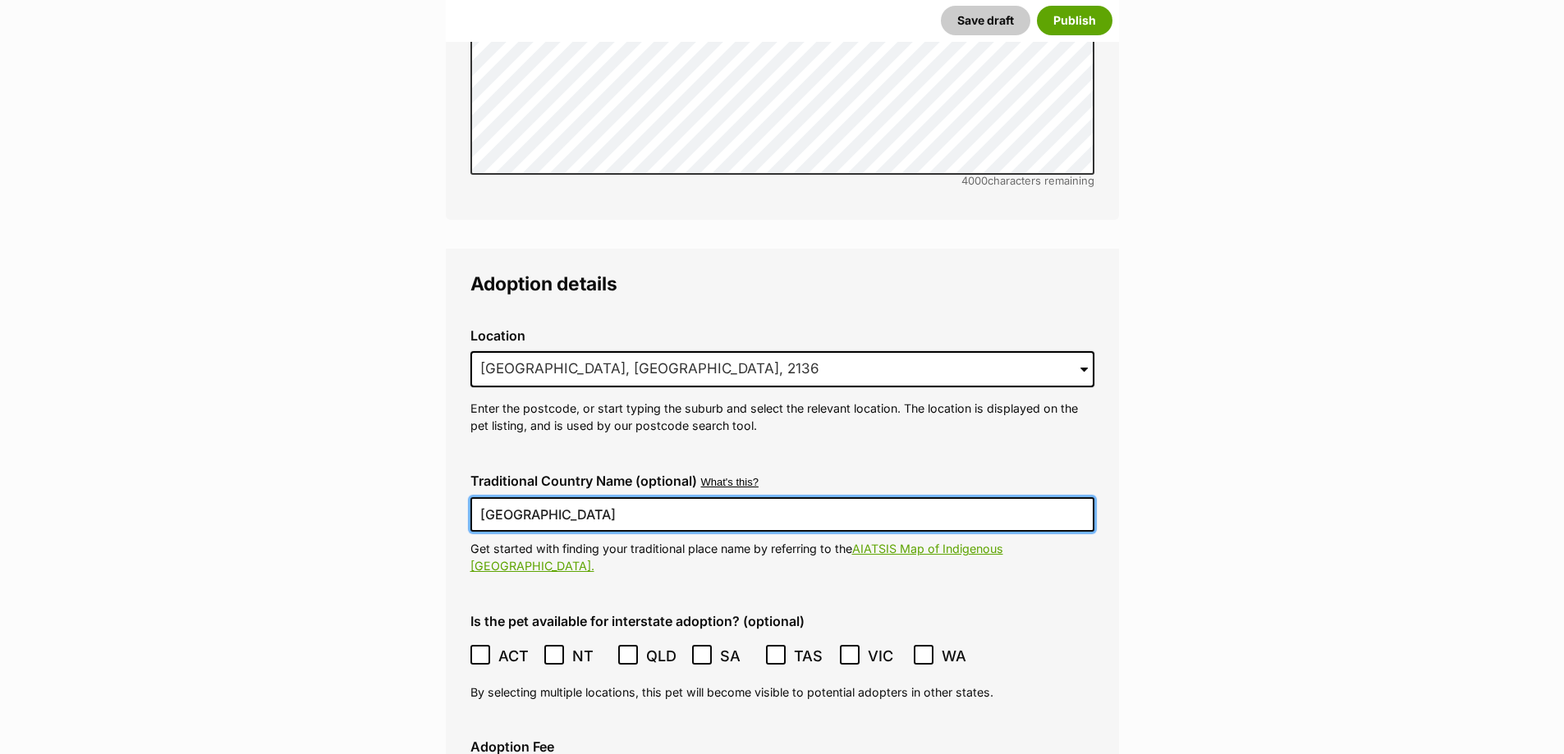
drag, startPoint x: 548, startPoint y: 470, endPoint x: 370, endPoint y: 459, distance: 178.5
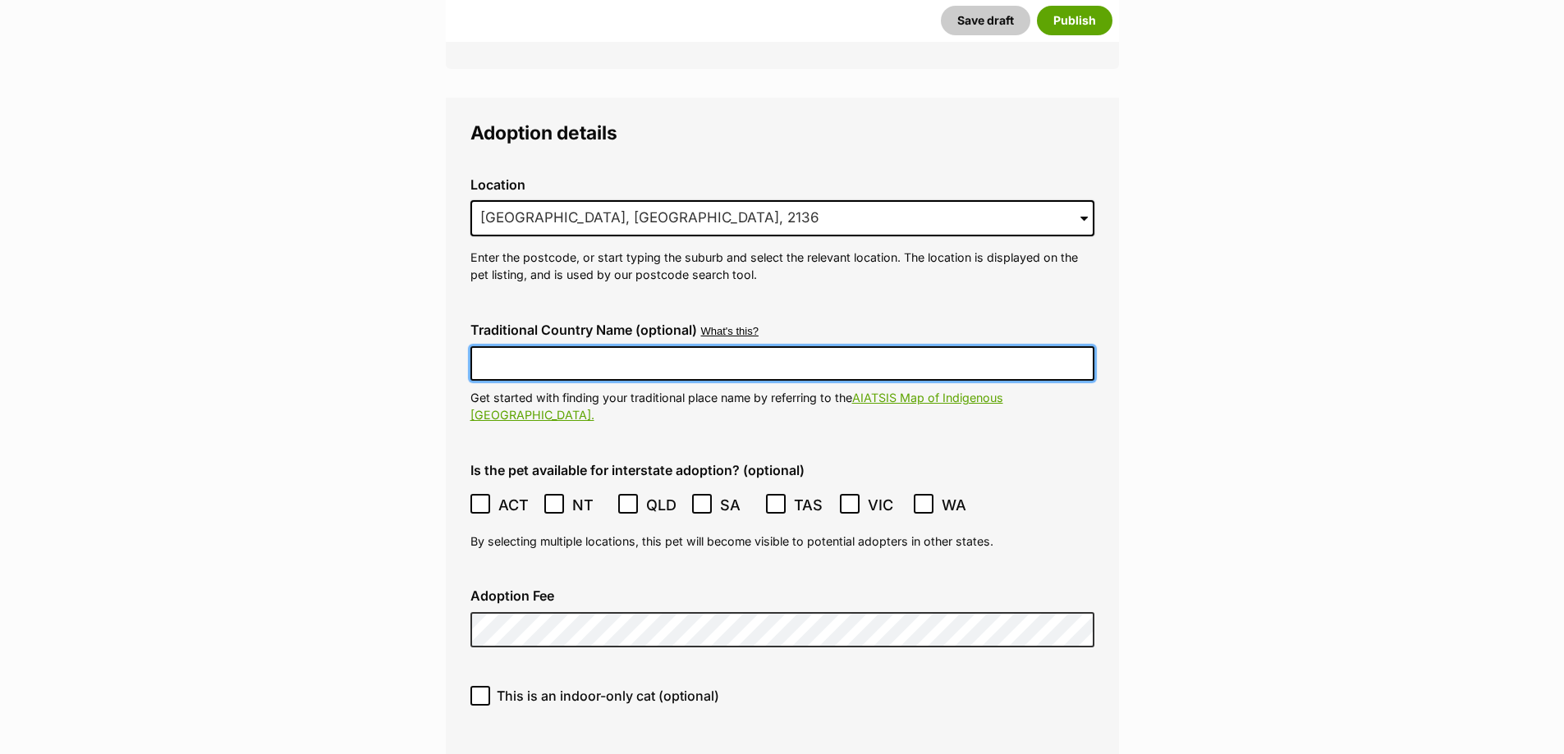
scroll to position [3940, 0]
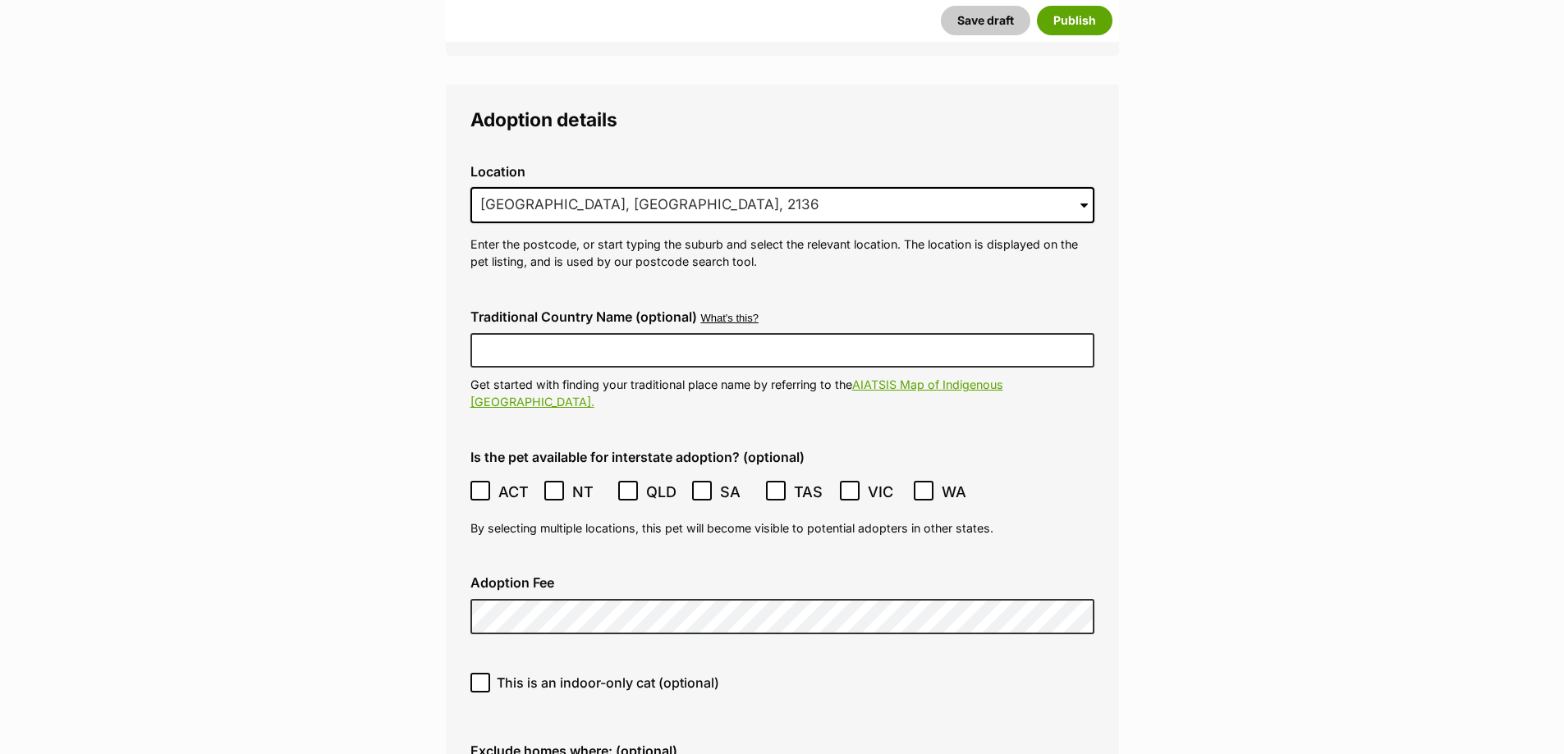
click at [482, 680] on icon at bounding box center [480, 683] width 10 height 7
click at [482, 673] on input "This is an indoor-only cat (optional)" at bounding box center [480, 683] width 20 height 20
checkbox input "true"
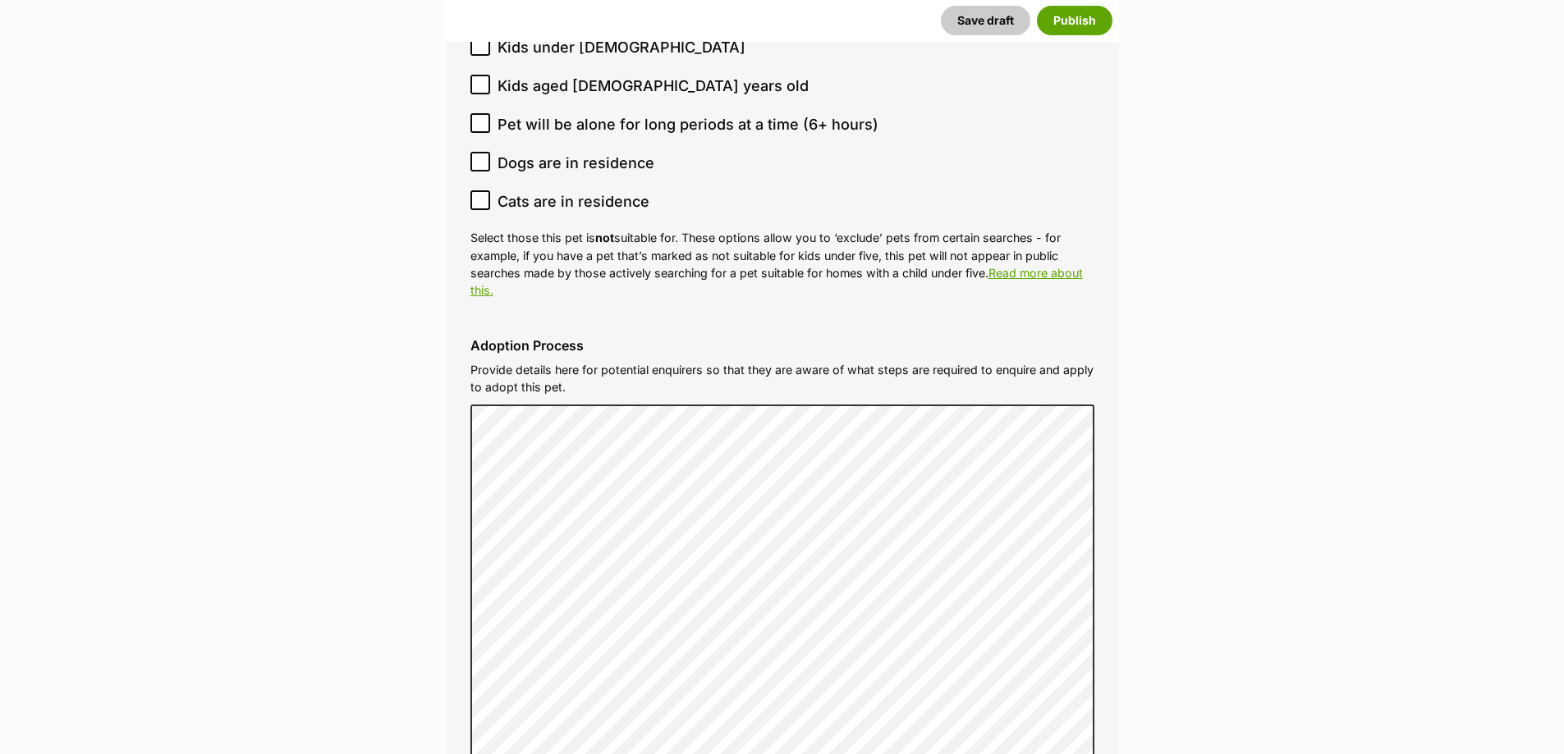
scroll to position [5090, 0]
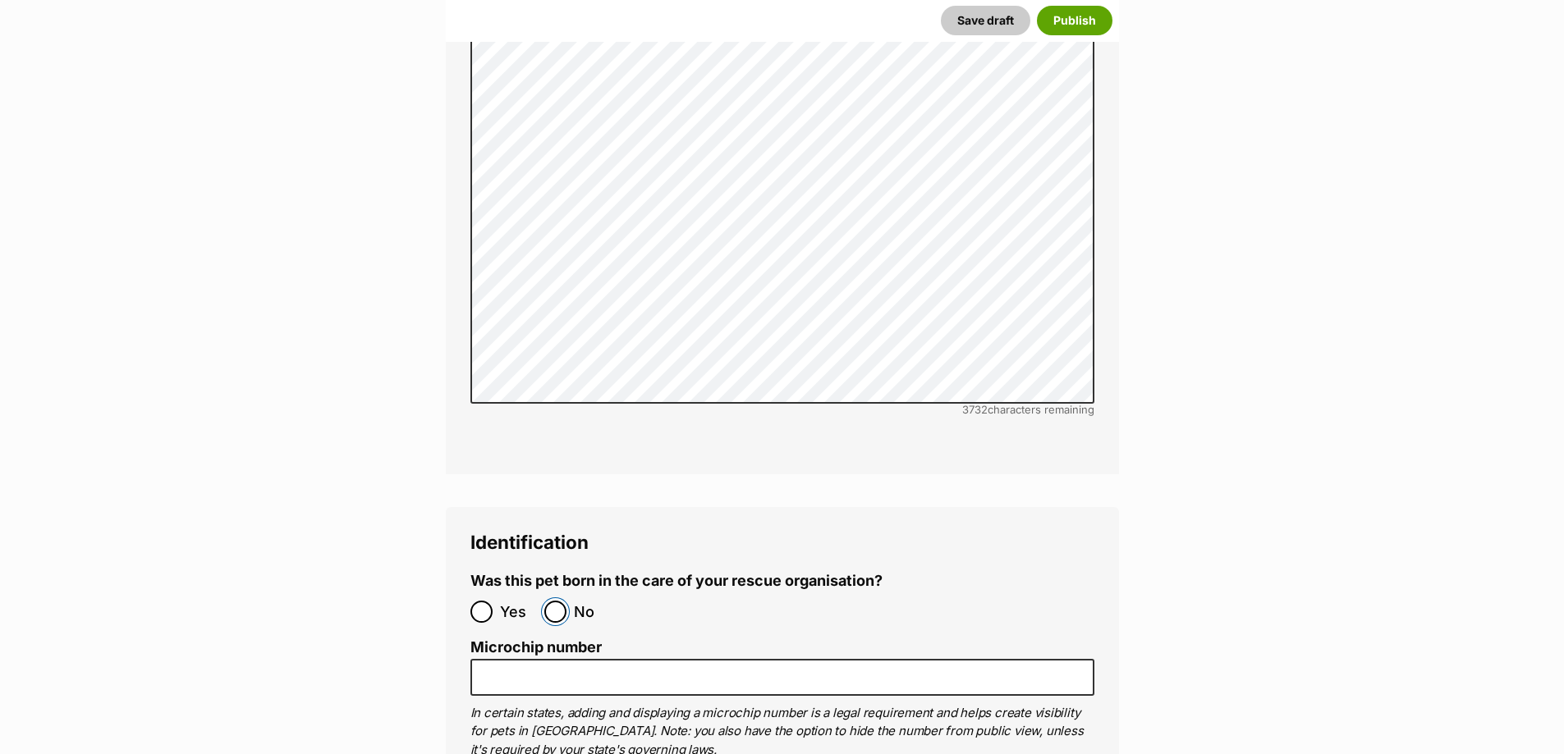
click at [549, 601] on input "No" at bounding box center [555, 612] width 22 height 22
radio input "true"
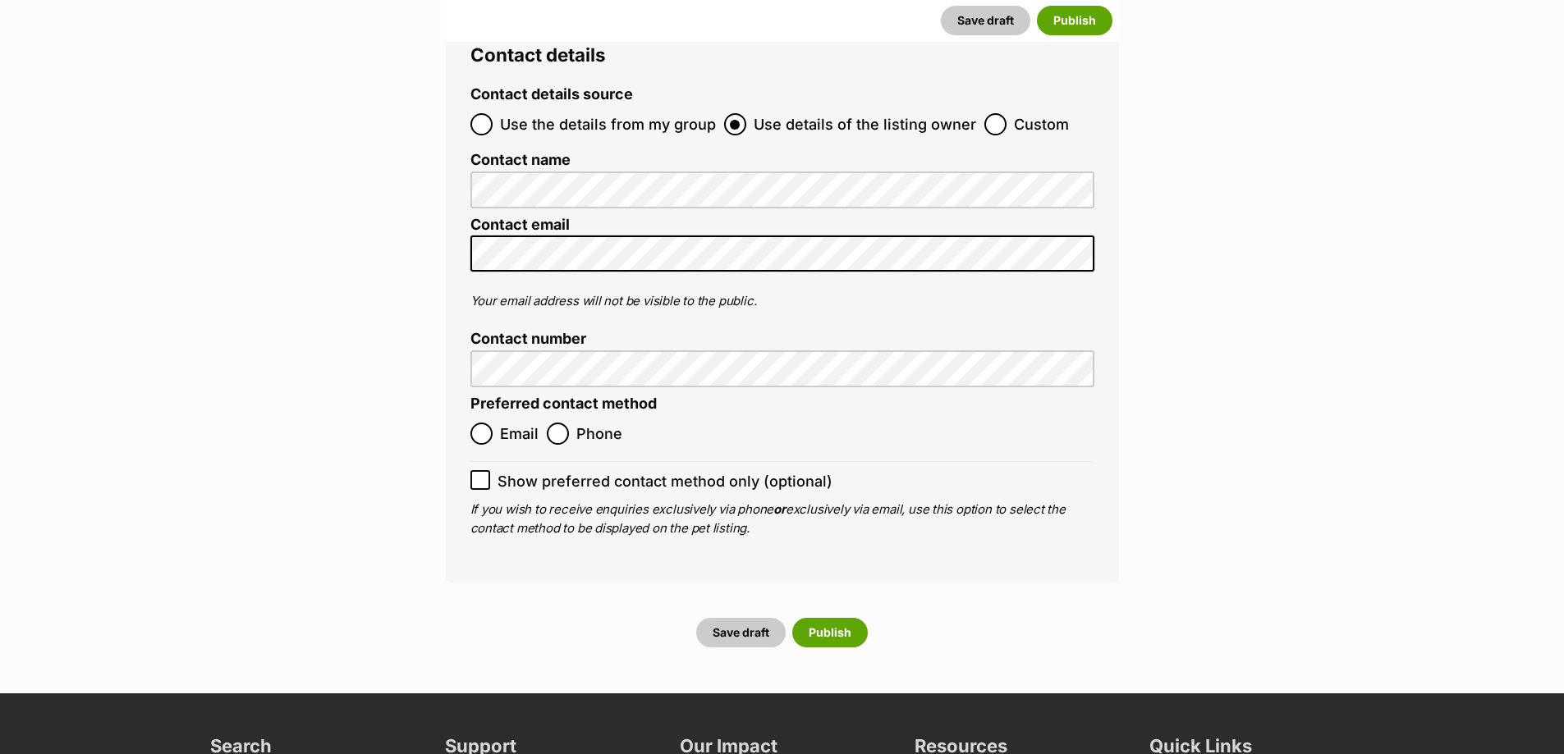
scroll to position [6403, 0]
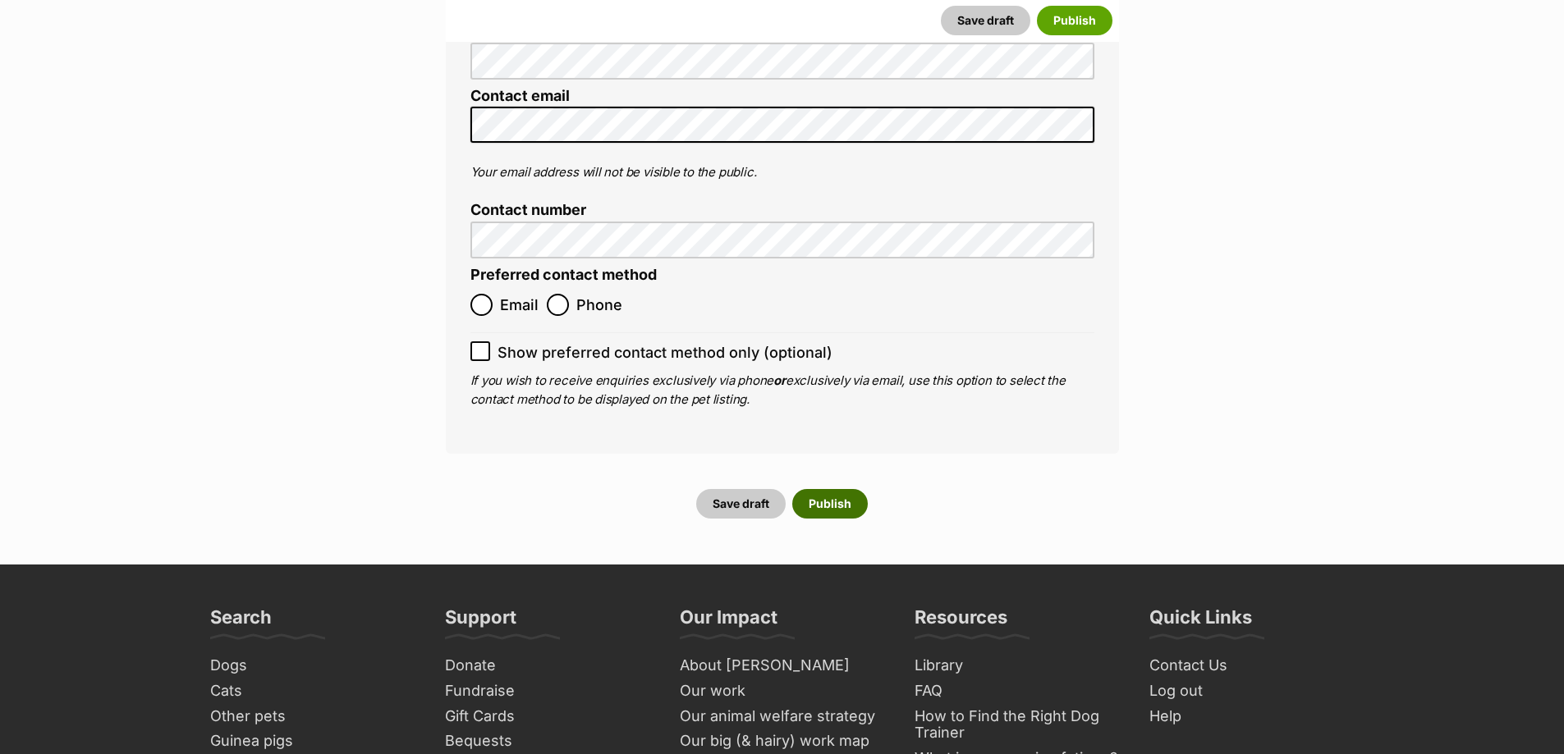
click at [818, 489] on button "Publish" at bounding box center [830, 504] width 76 height 30
